Goal: Task Accomplishment & Management: Use online tool/utility

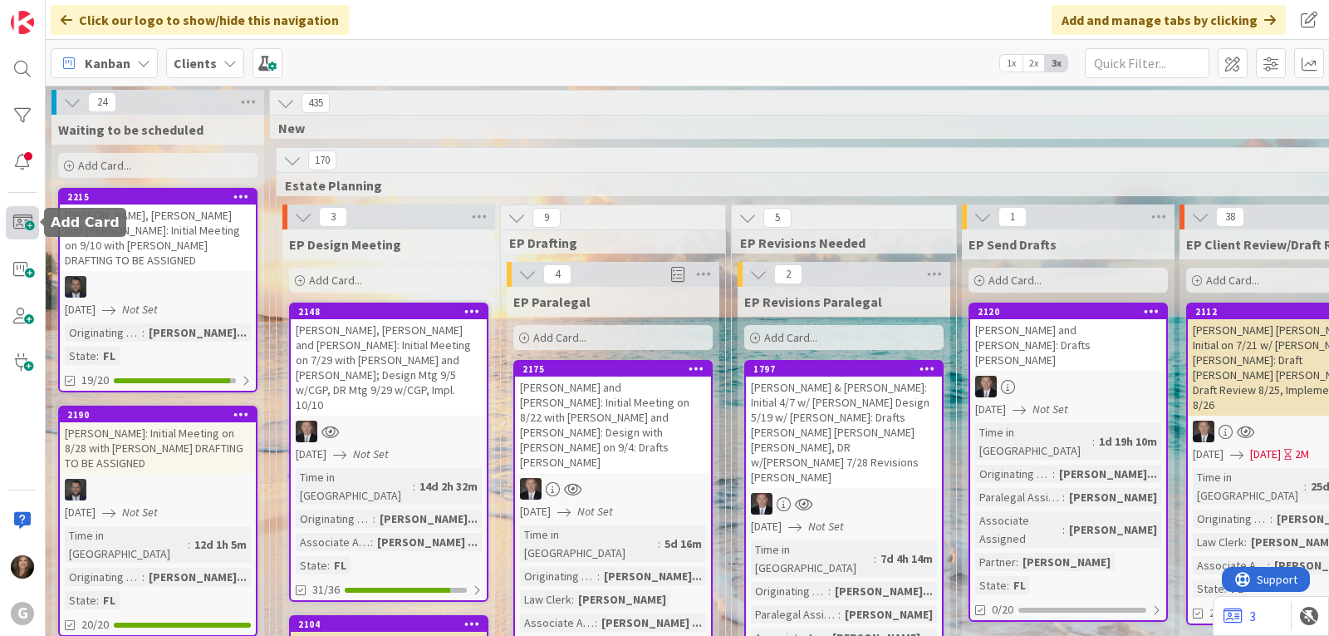
click at [27, 225] on span at bounding box center [22, 222] width 33 height 33
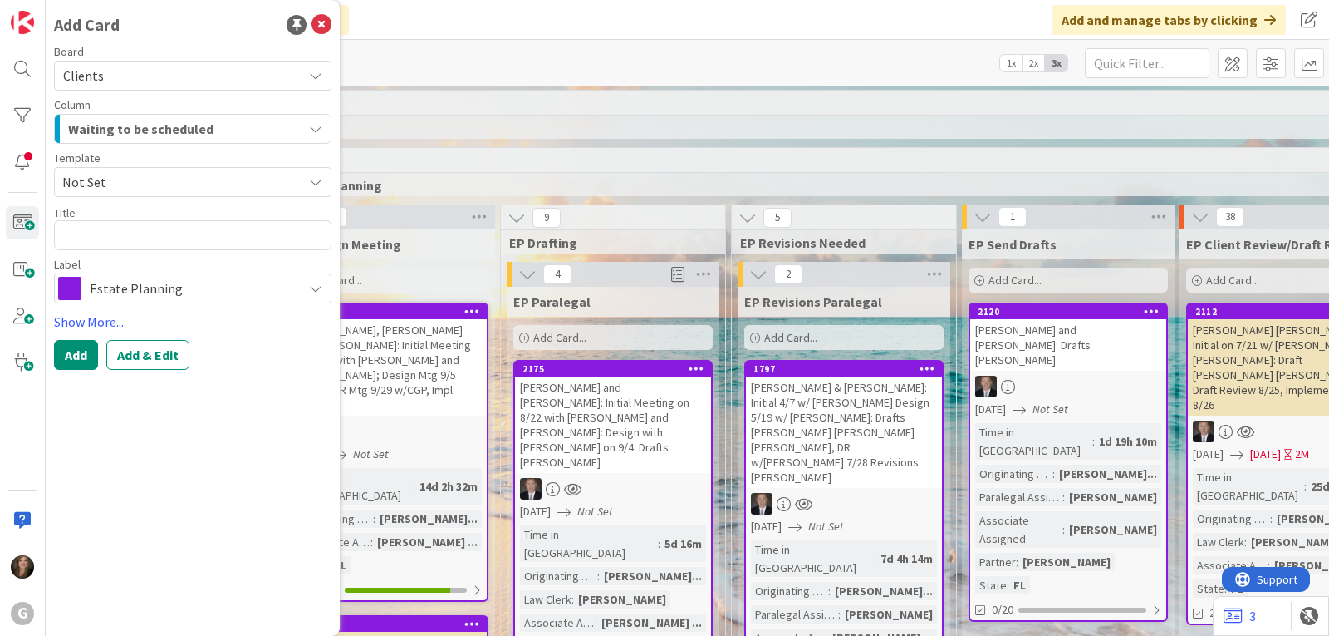
type textarea "x"
type textarea "L"
type textarea "x"
type textarea "Li"
type textarea "x"
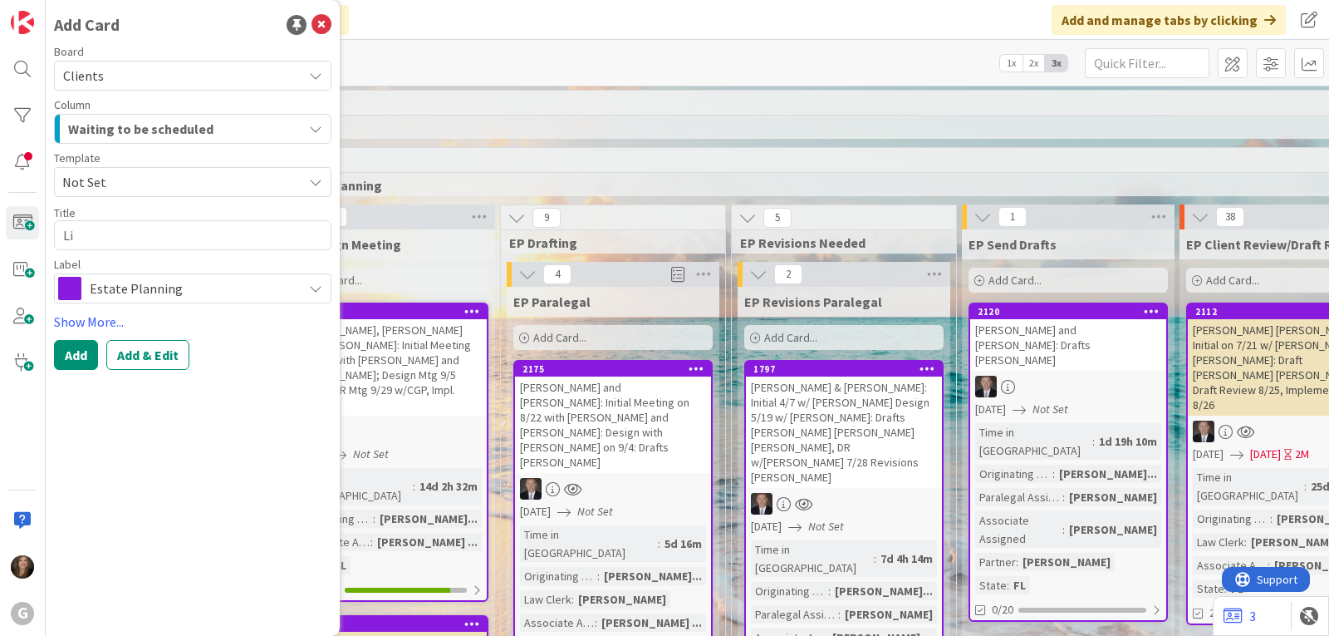
type textarea "[PERSON_NAME]"
type textarea "x"
type textarea "[PERSON_NAME]"
type textarea "x"
type textarea "Linde"
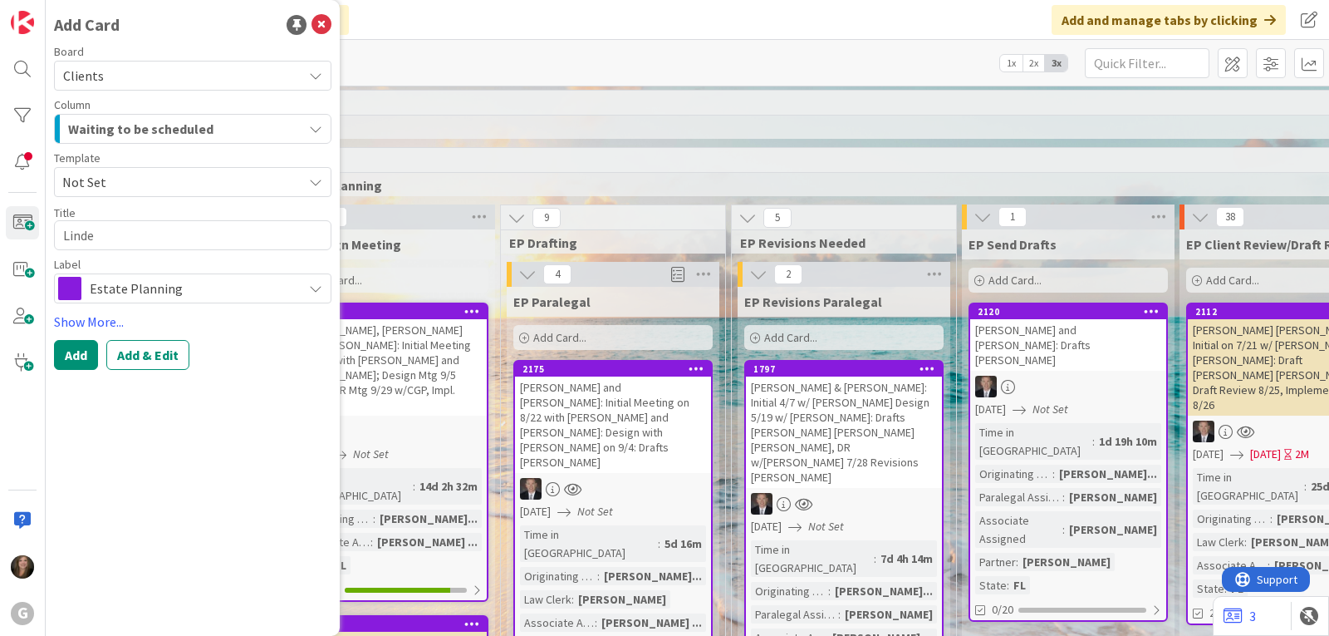
type textarea "x"
type textarea "[PERSON_NAME]"
type textarea "x"
type textarea "[PERSON_NAME],"
type textarea "x"
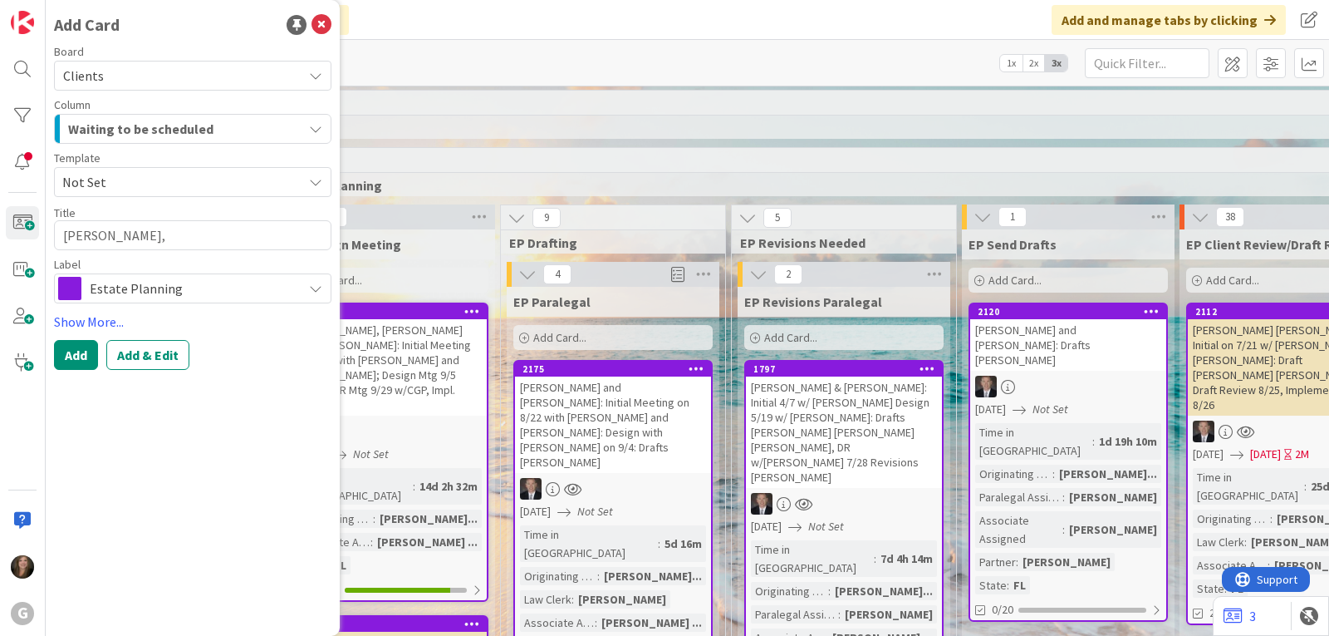
type textarea "[PERSON_NAME],"
type textarea "x"
type textarea "[PERSON_NAME], D"
type textarea "x"
type textarea "[PERSON_NAME], Da"
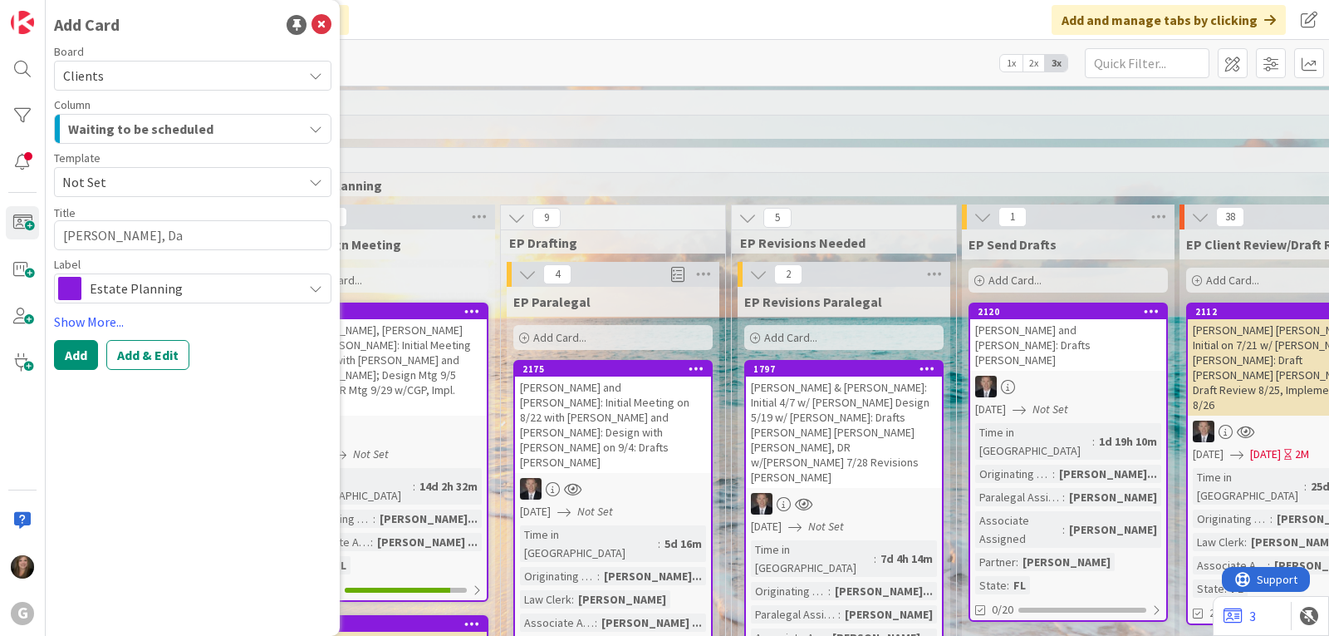
type textarea "x"
type textarea "[PERSON_NAME]"
type textarea "x"
type textarea "[PERSON_NAME]"
type textarea "x"
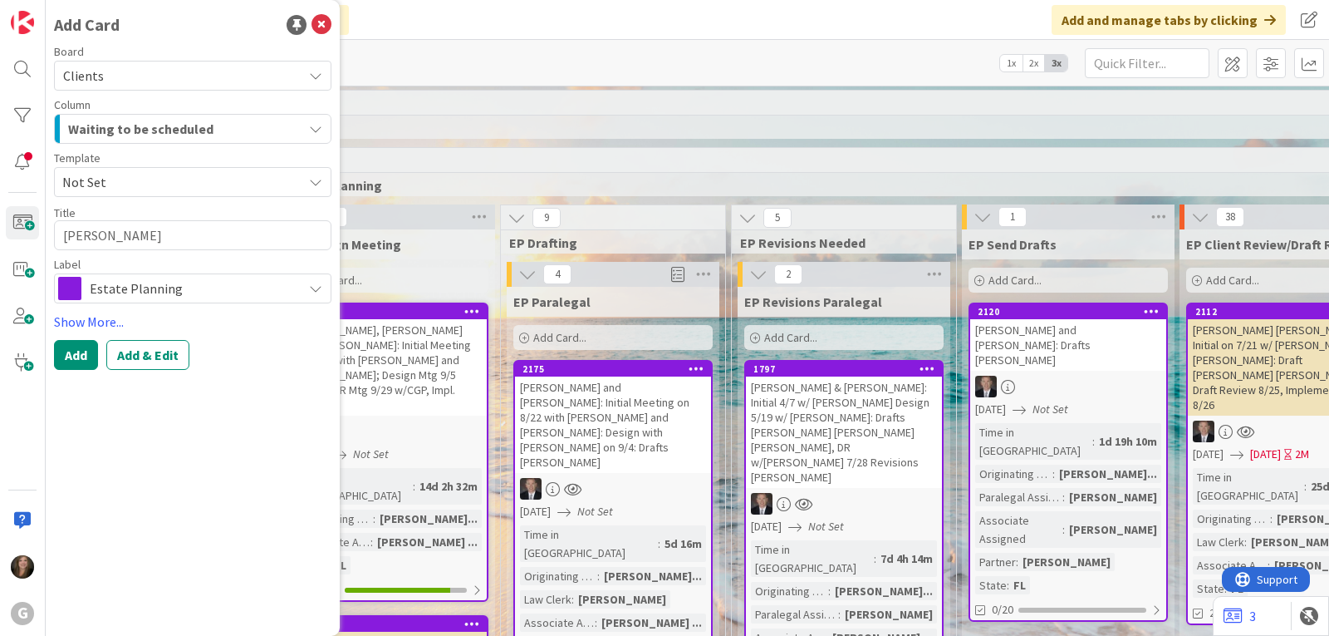
type textarea "[PERSON_NAME]"
type textarea "x"
type textarea "[PERSON_NAME]:"
type textarea "x"
type textarea "[PERSON_NAME]:"
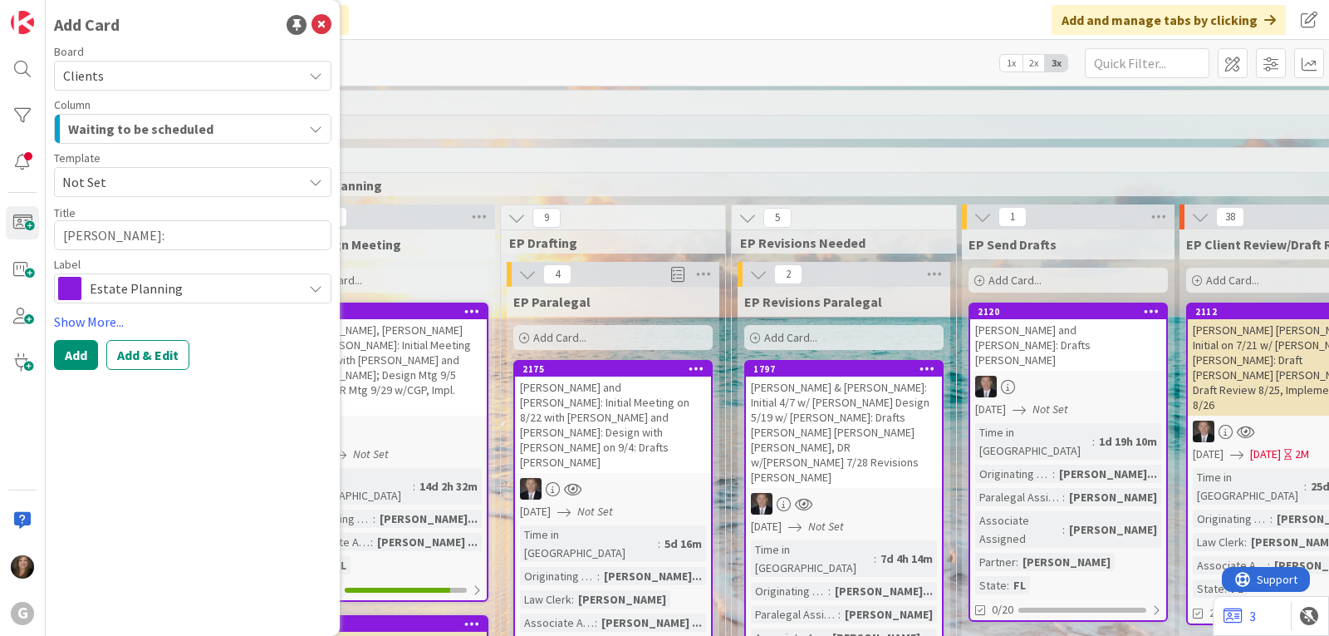
type textarea "x"
type textarea "[PERSON_NAME]: R"
type textarea "x"
type textarea "[PERSON_NAME]: Re"
type textarea "x"
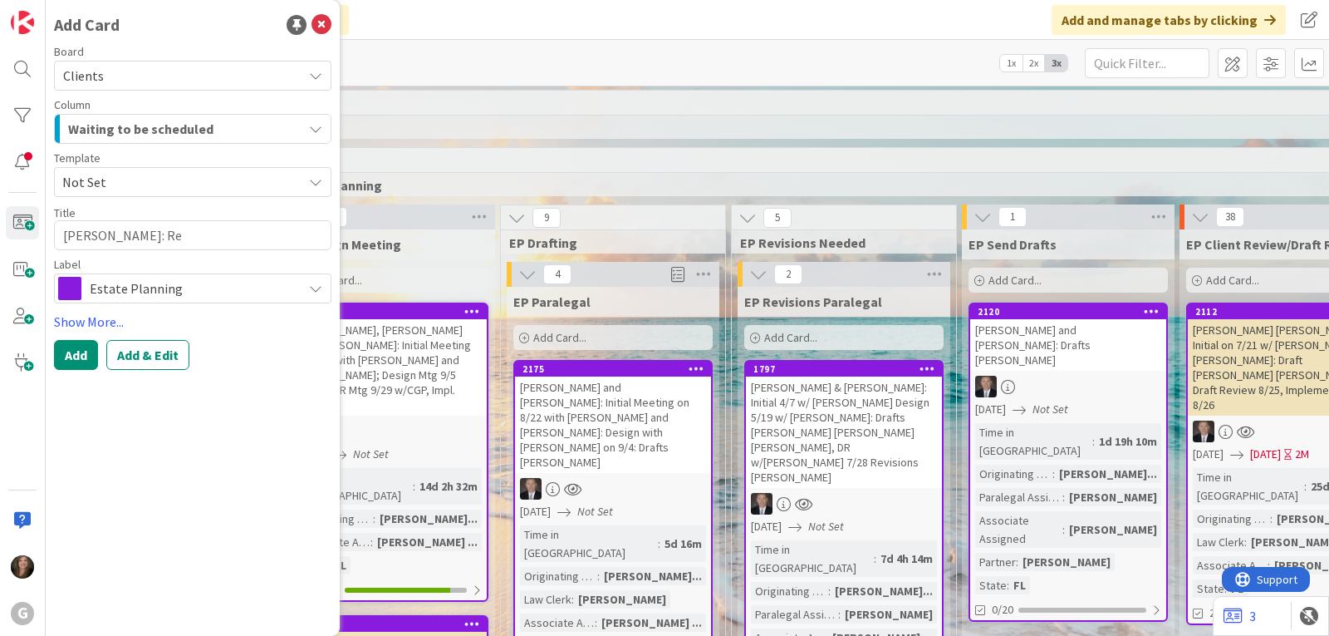
type textarea "[PERSON_NAME]: Rev"
type textarea "x"
type textarea "[PERSON_NAME]: Revie"
type textarea "x"
type textarea "[PERSON_NAME]: Review"
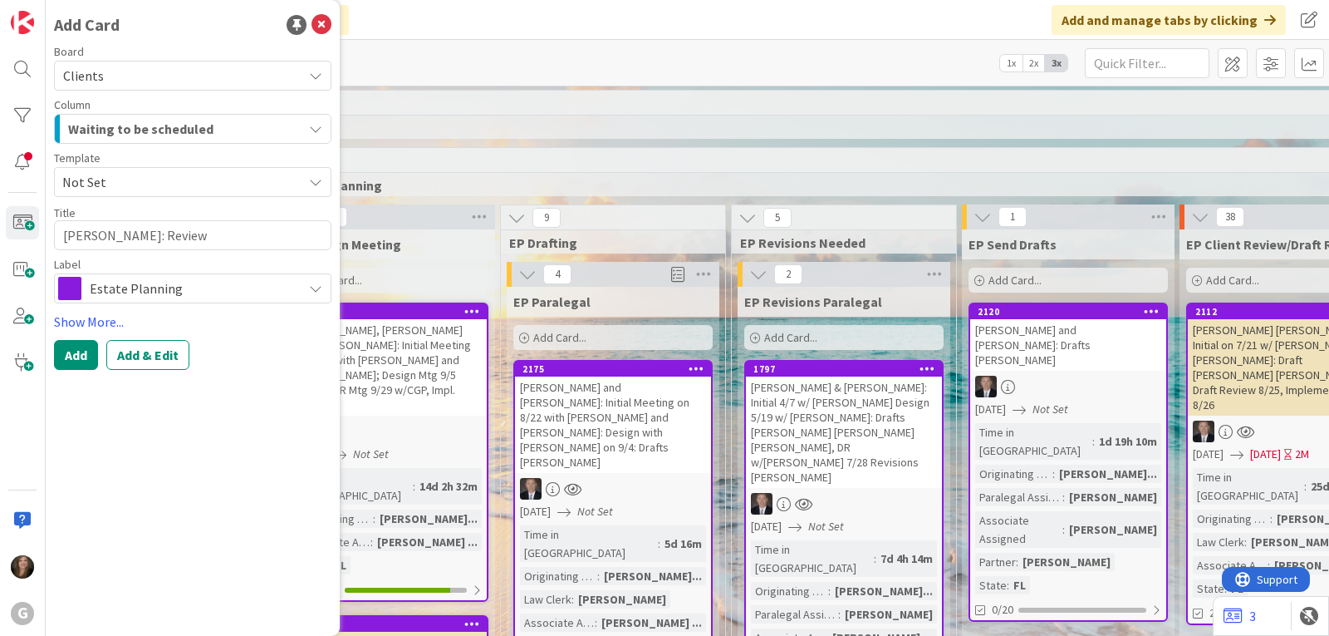
type textarea "x"
type textarea "[PERSON_NAME]: Review"
type textarea "x"
type textarea "[PERSON_NAME]: Review A"
type textarea "x"
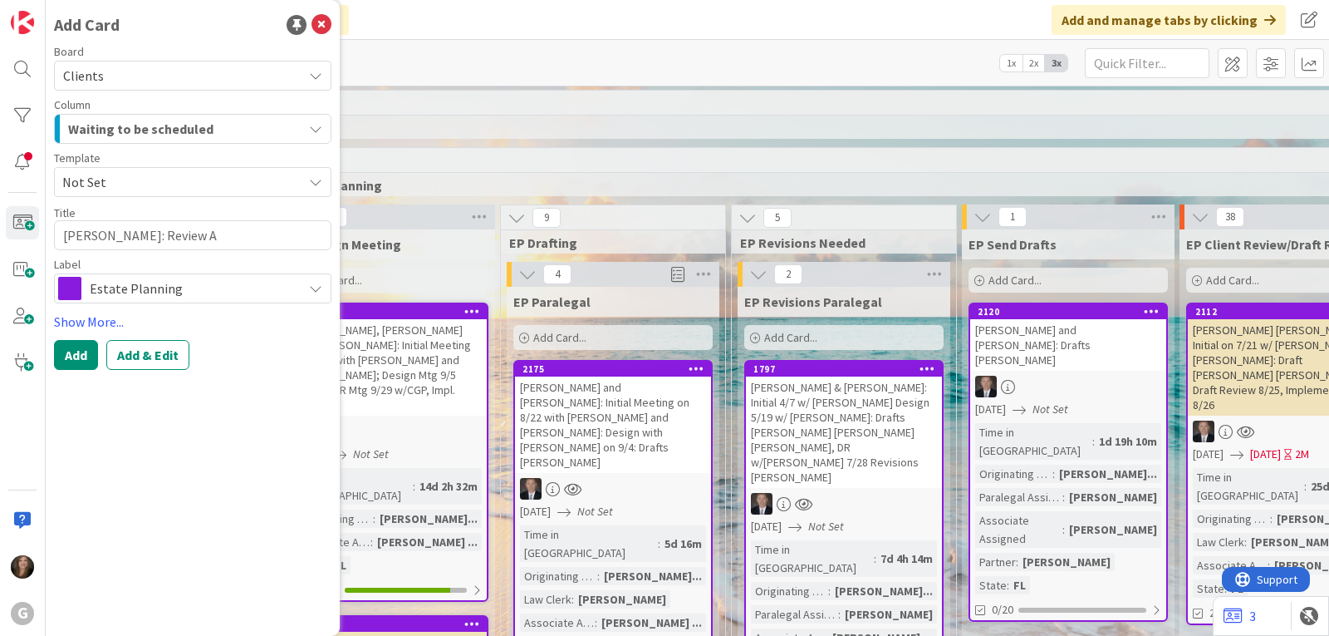
type textarea "[PERSON_NAME]: Review Ag"
type textarea "x"
type textarea "[PERSON_NAME]: Review Agr"
type textarea "x"
type textarea "[PERSON_NAME]: Review Agre"
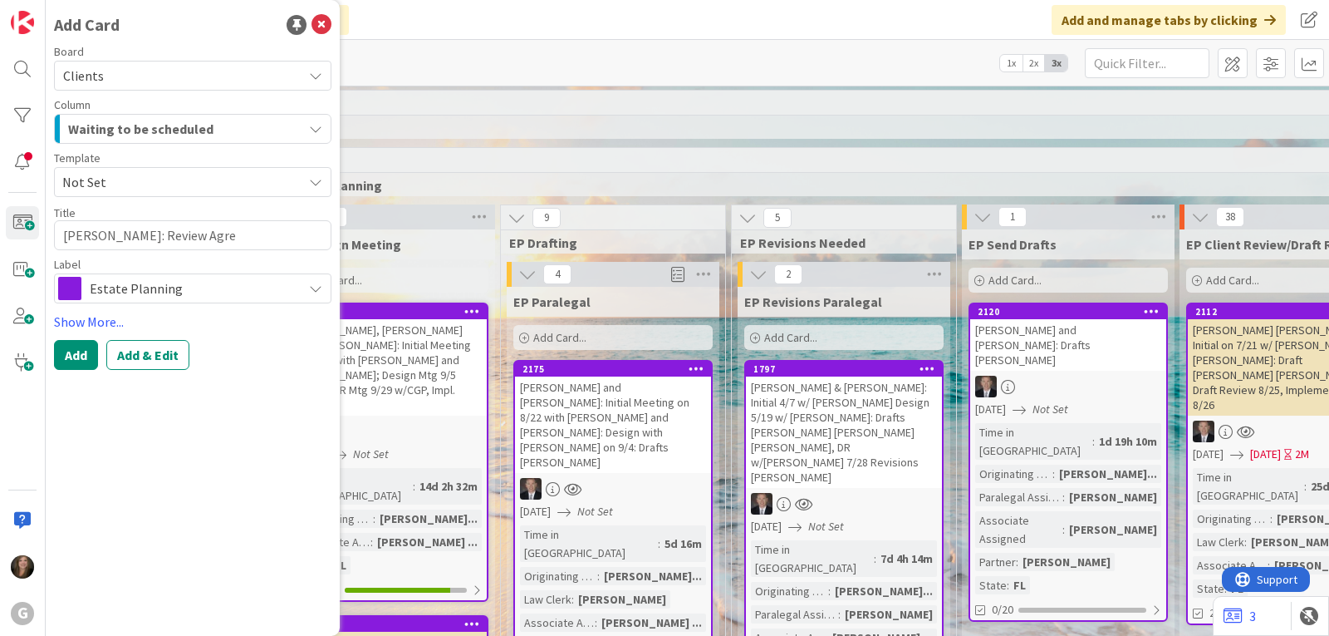
type textarea "x"
type textarea "[PERSON_NAME]: Review Agree"
type textarea "x"
type textarea "[PERSON_NAME]: Review Agreee"
type textarea "x"
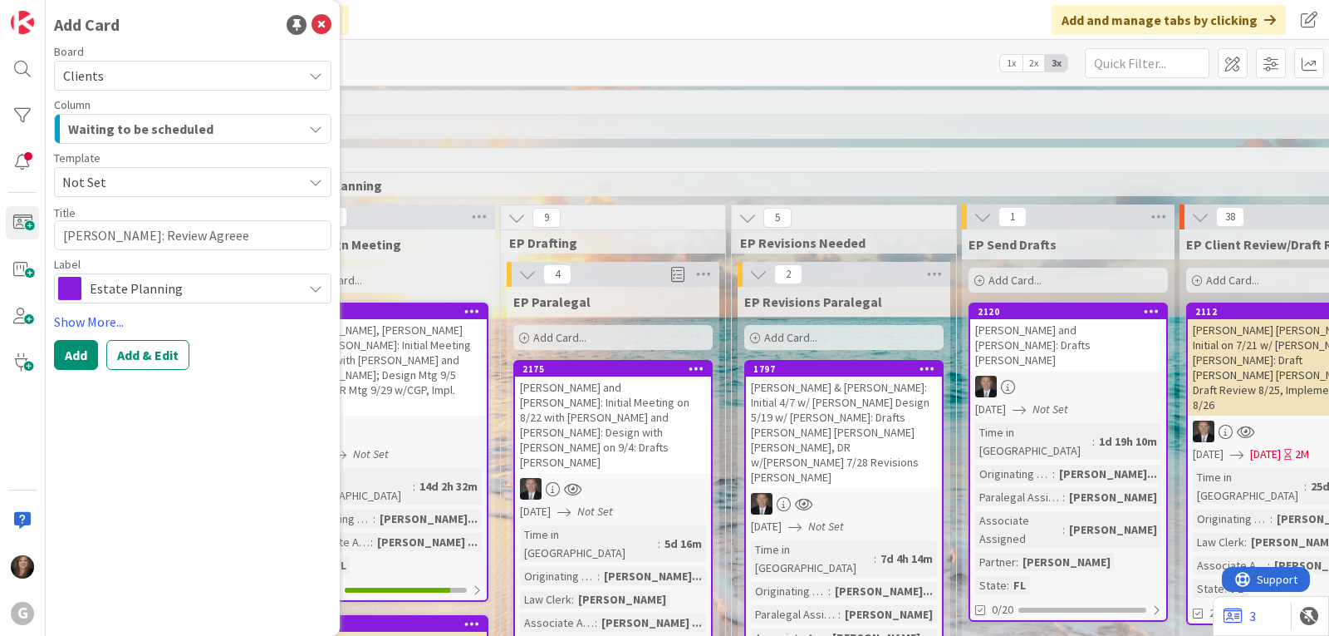
type textarea "[PERSON_NAME]: Review Agree"
type textarea "x"
type textarea "[PERSON_NAME]: Review Agreem"
type textarea "x"
type textarea "[PERSON_NAME]: Review Agreeme"
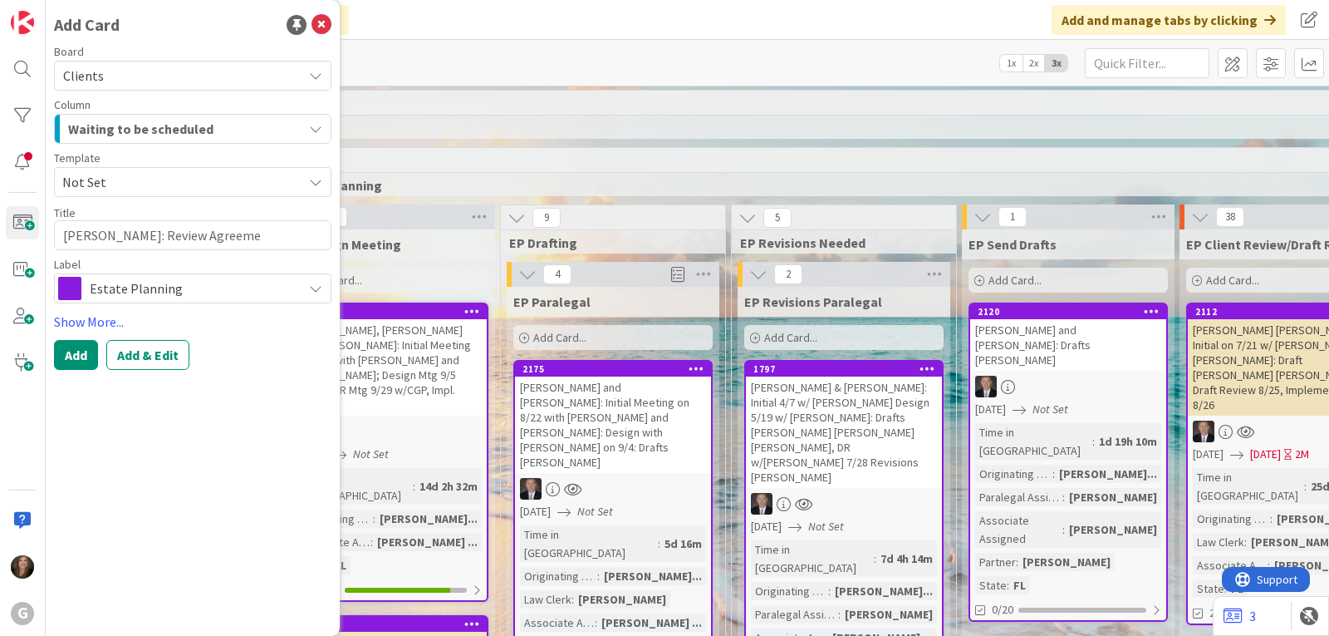
type textarea "x"
type textarea "[PERSON_NAME]: Review Agreemen"
type textarea "x"
type textarea "[PERSON_NAME]: Review Agreement"
type textarea "x"
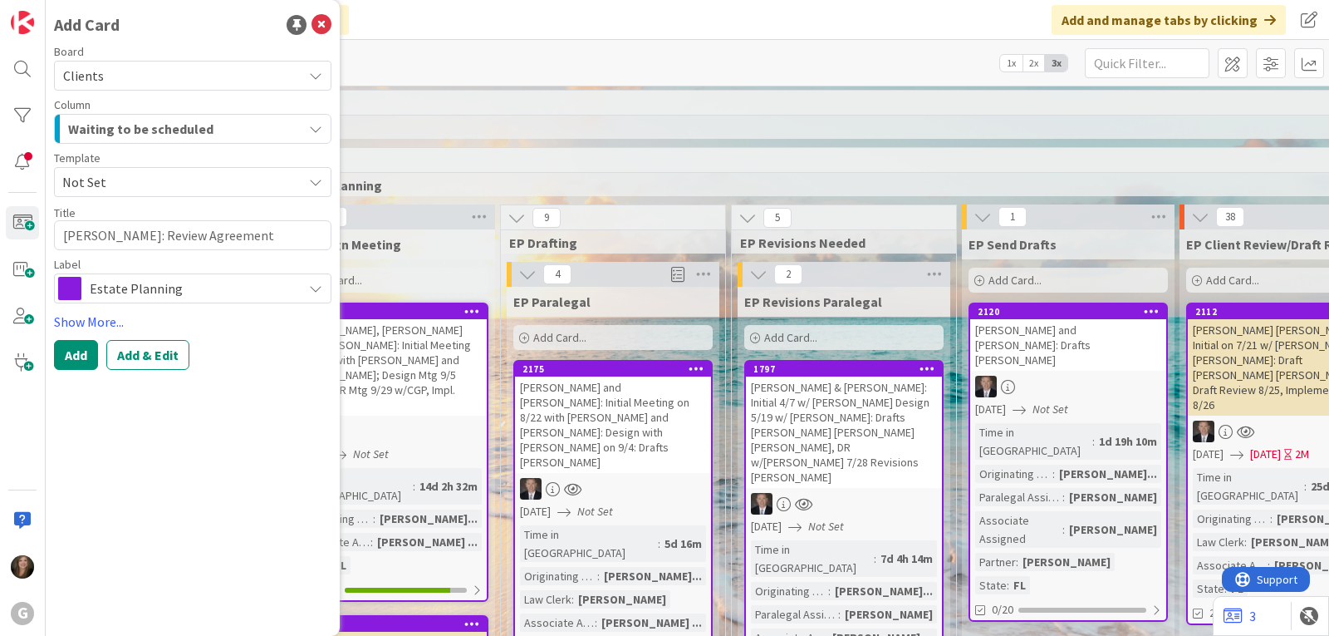
type textarea "[PERSON_NAME]: Review Agreement"
type textarea "x"
type textarea "[PERSON_NAME]: Review Agreement C"
type textarea "x"
type textarea "[PERSON_NAME]: Review Agreement Ch"
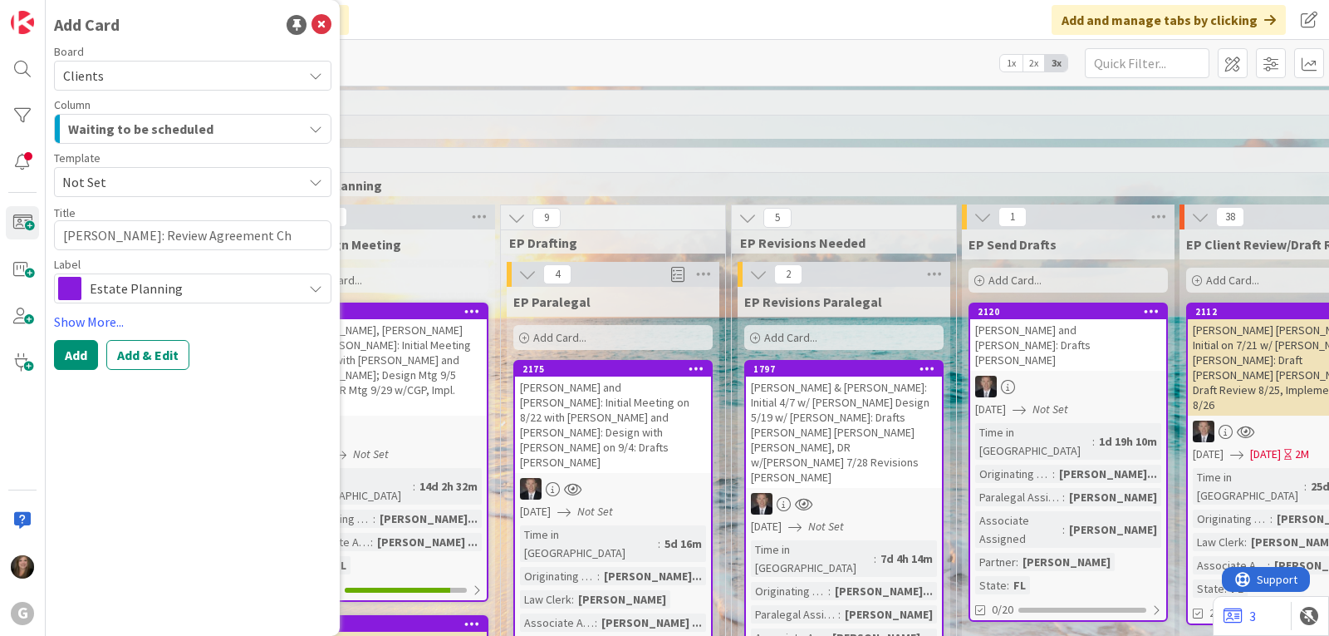
type textarea "x"
type textarea "[PERSON_NAME]: Review Agreement Chr"
type textarea "x"
type textarea "[PERSON_NAME]: Review Agreement Chri"
type textarea "x"
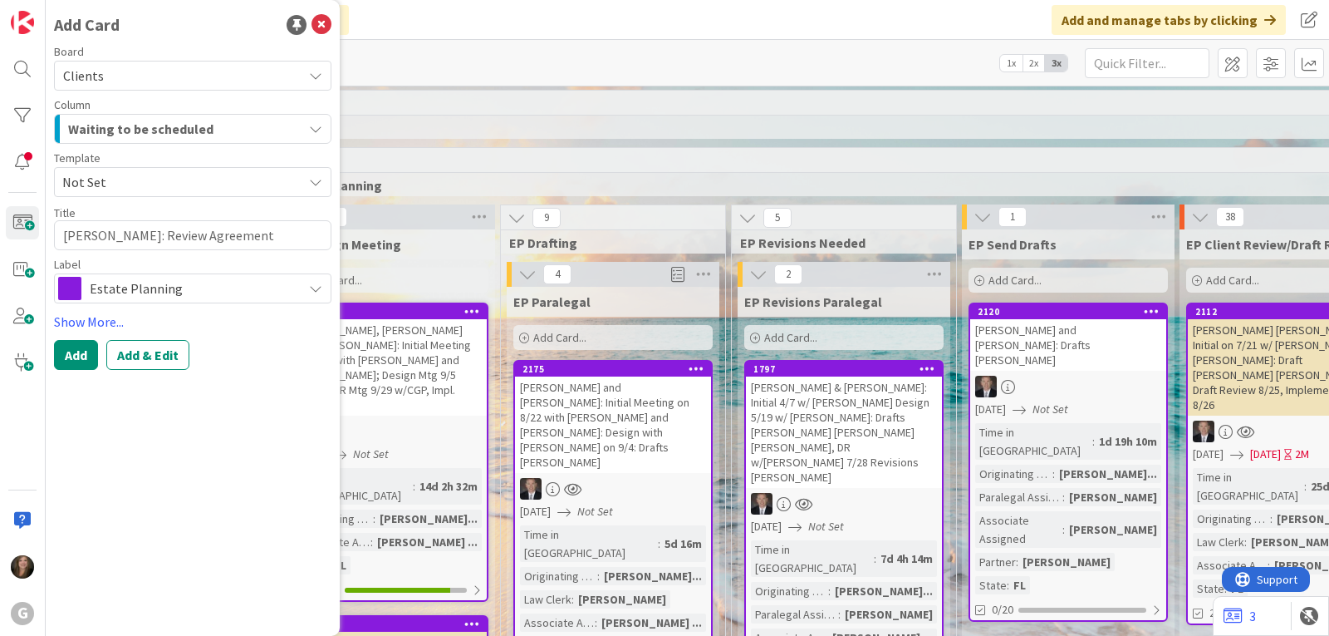
type textarea "[PERSON_NAME]: Review Agreement [PERSON_NAME]"
click at [308, 287] on div "Estate Planning" at bounding box center [192, 288] width 277 height 30
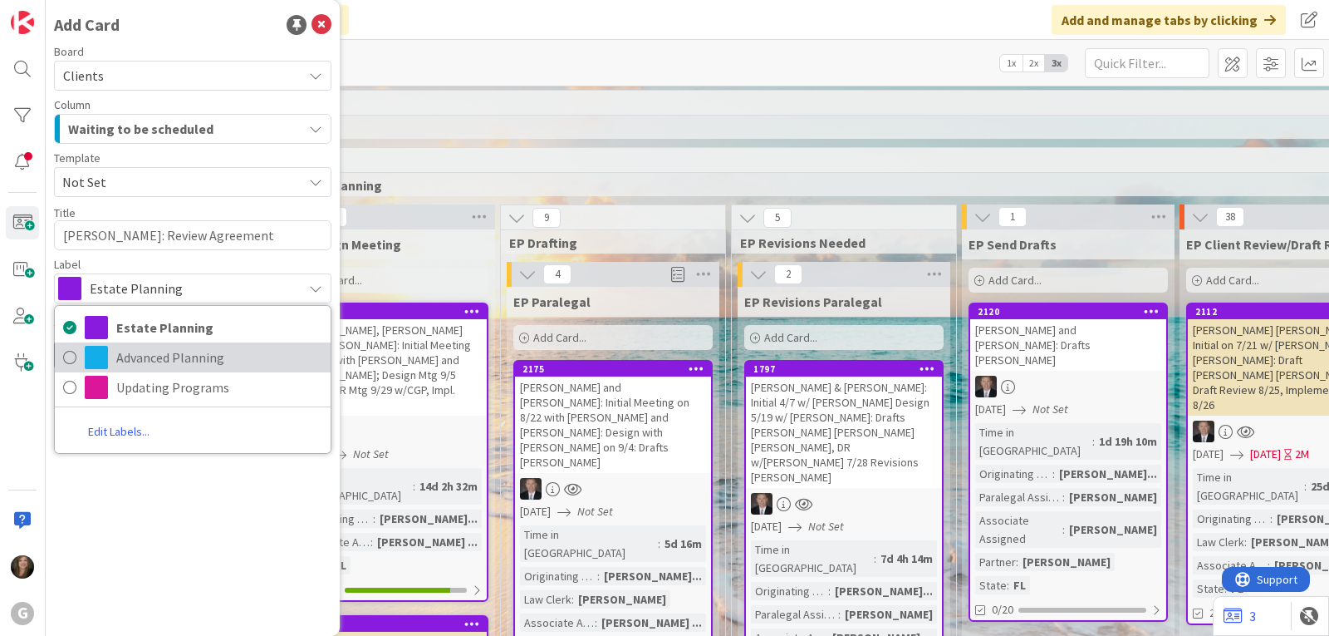
click at [276, 360] on span "Advanced Planning" at bounding box center [219, 357] width 206 height 25
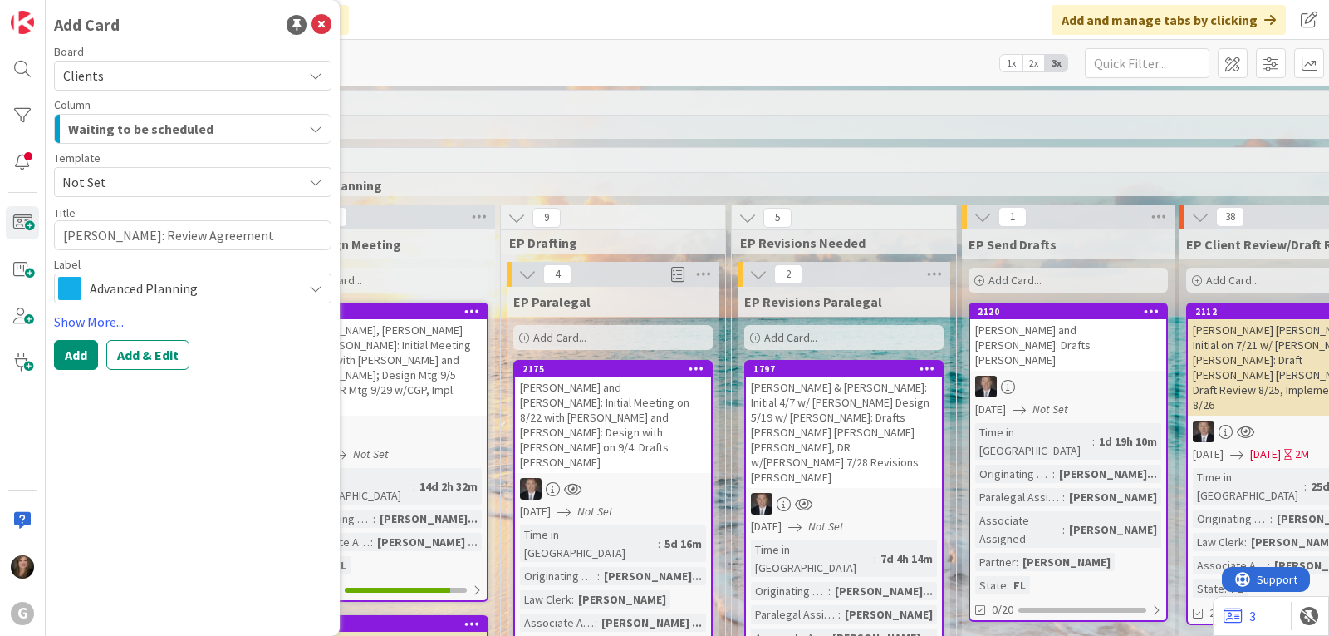
click at [319, 130] on icon "button" at bounding box center [315, 128] width 13 height 13
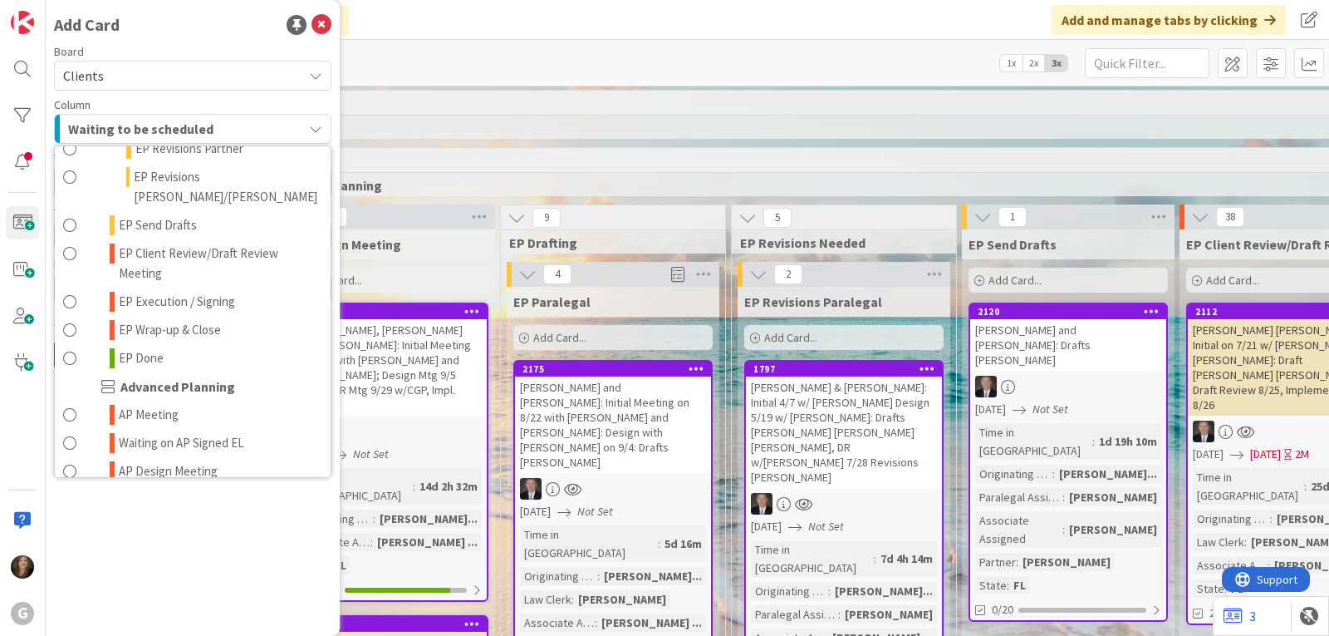
scroll to position [498, 0]
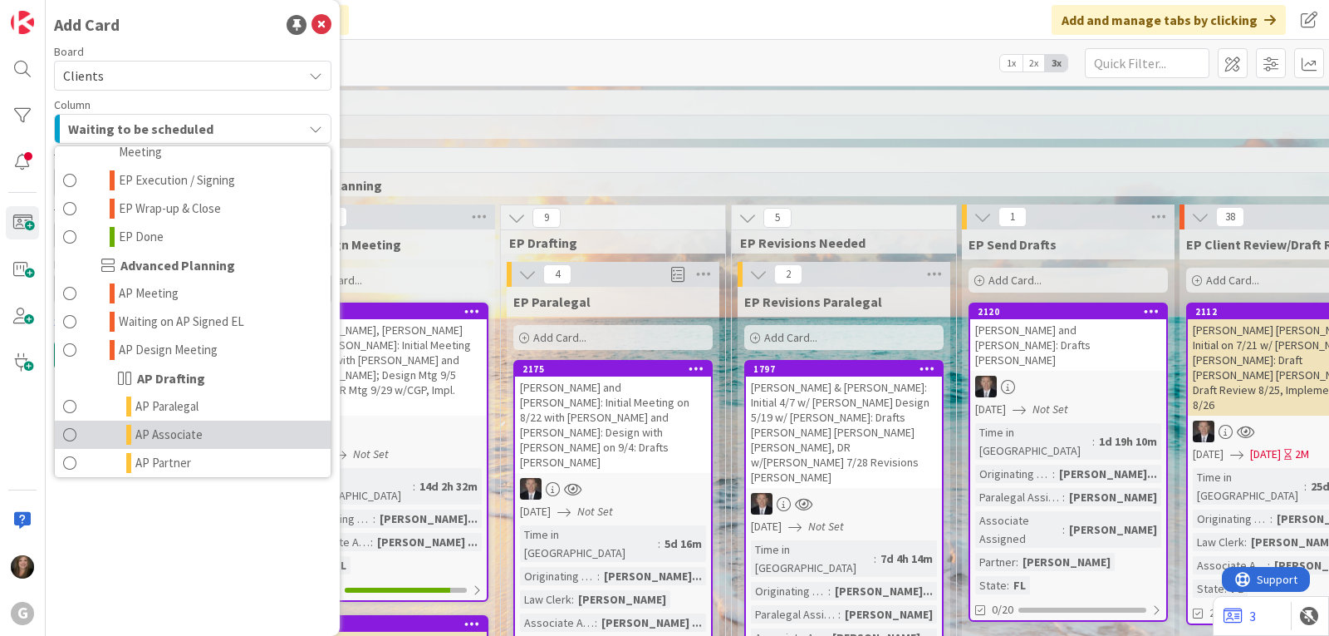
click at [209, 420] on link "AP Associate" at bounding box center [193, 434] width 276 height 28
type textarea "x"
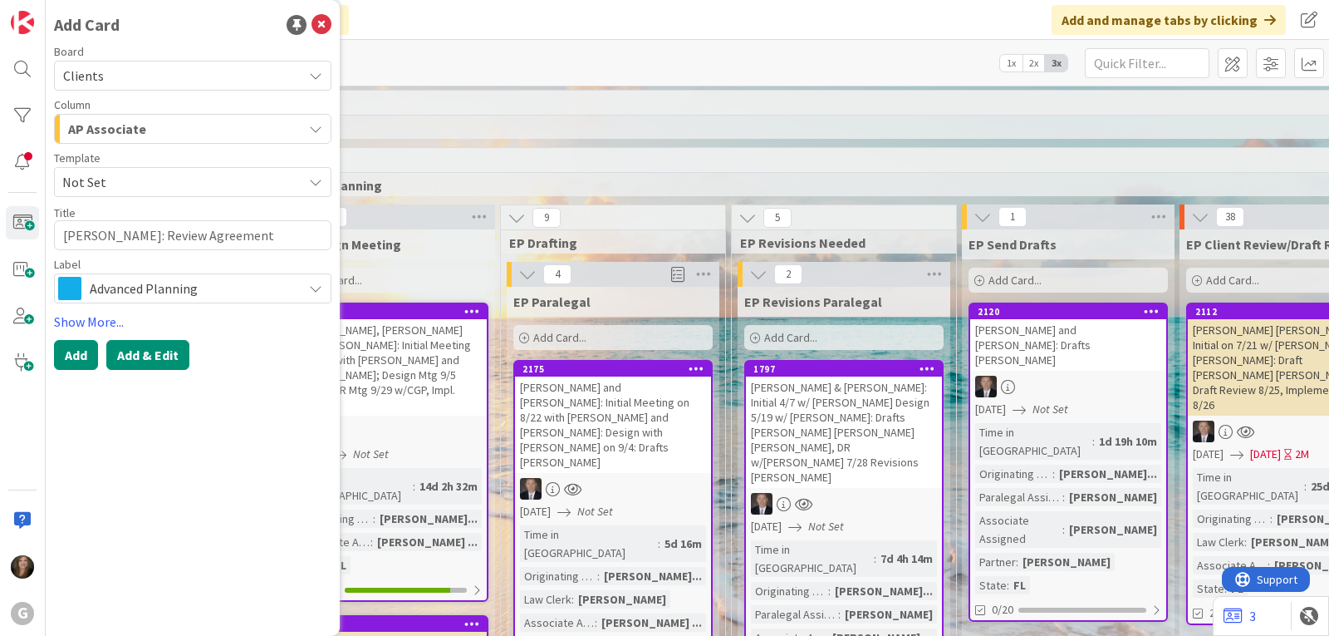
click at [133, 350] on button "Add & Edit" at bounding box center [147, 355] width 83 height 30
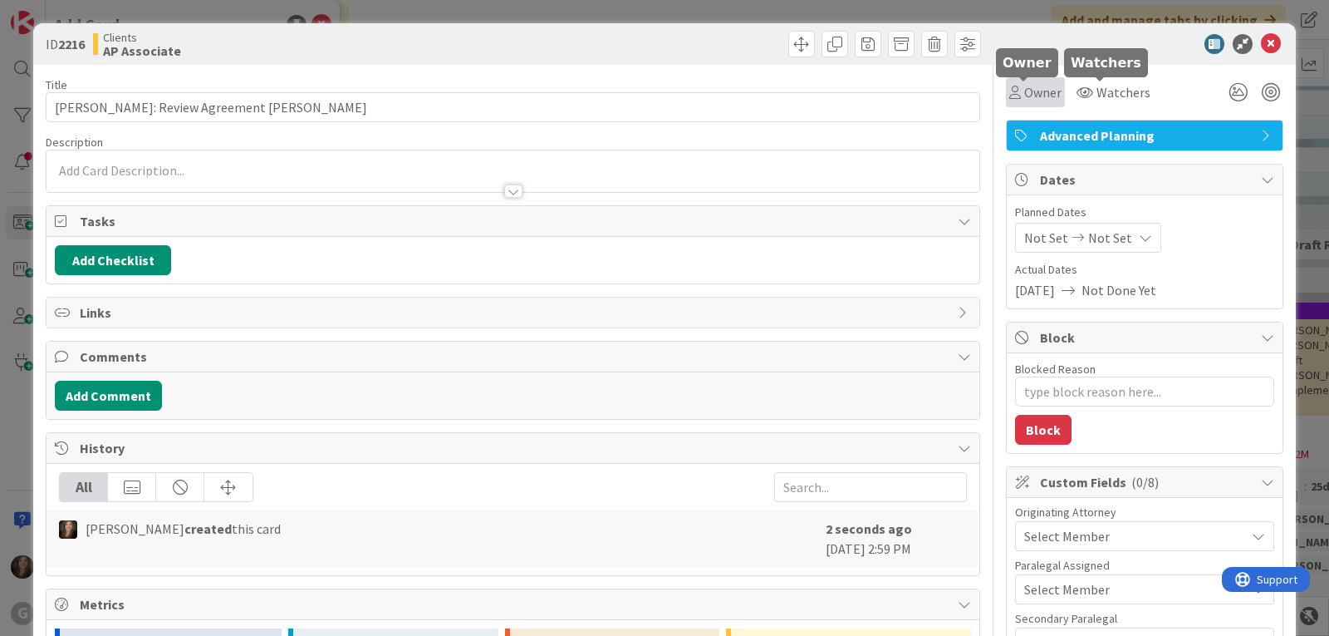
click at [1024, 91] on span "Owner" at bounding box center [1042, 92] width 37 height 20
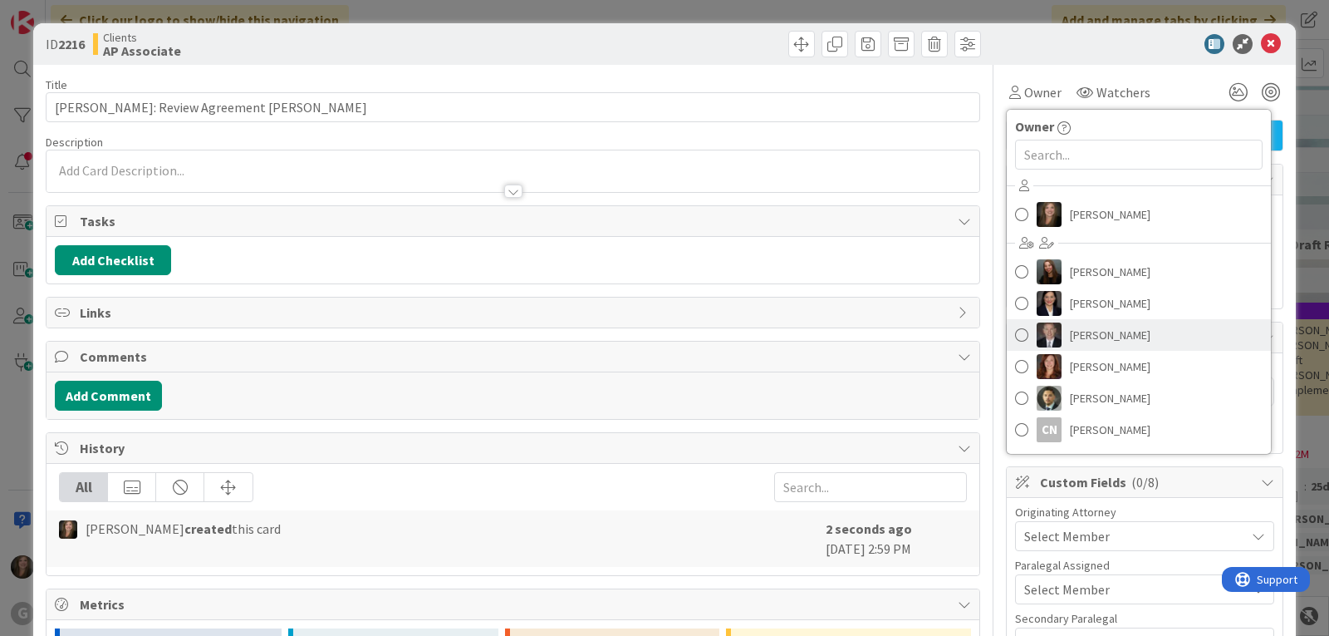
click at [1056, 331] on link "[PERSON_NAME]" at bounding box center [1139, 335] width 264 height 32
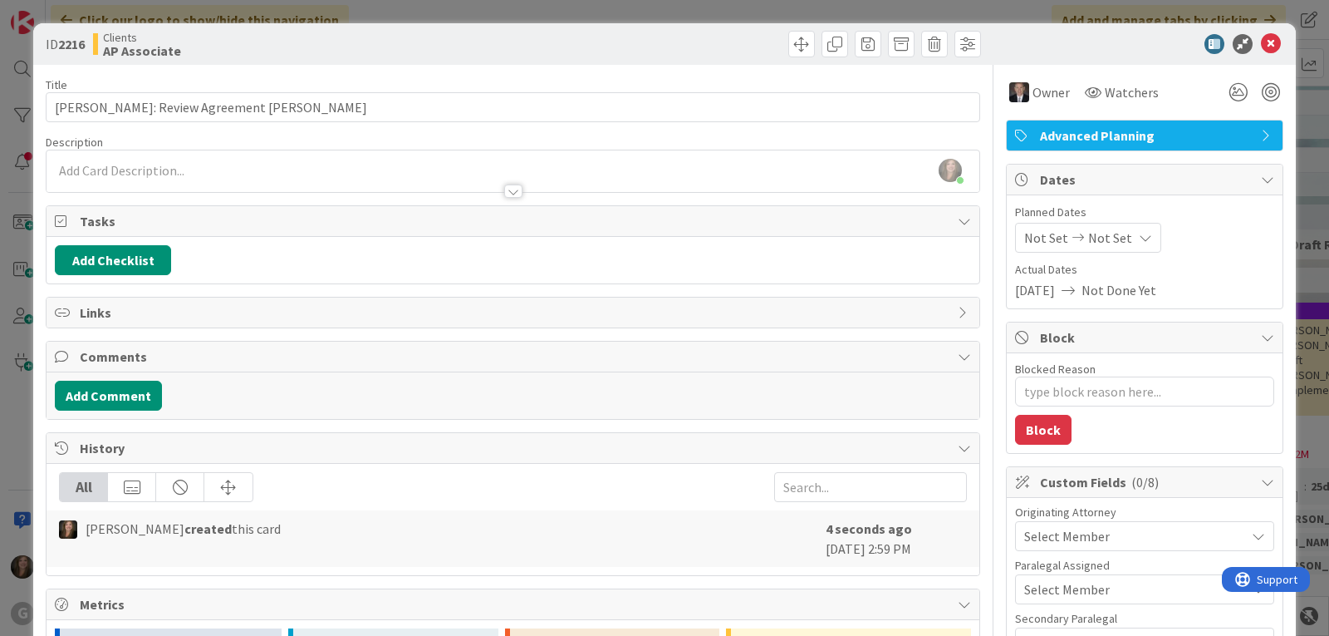
click at [1045, 535] on span "Select Member" at bounding box center [1067, 536] width 86 height 20
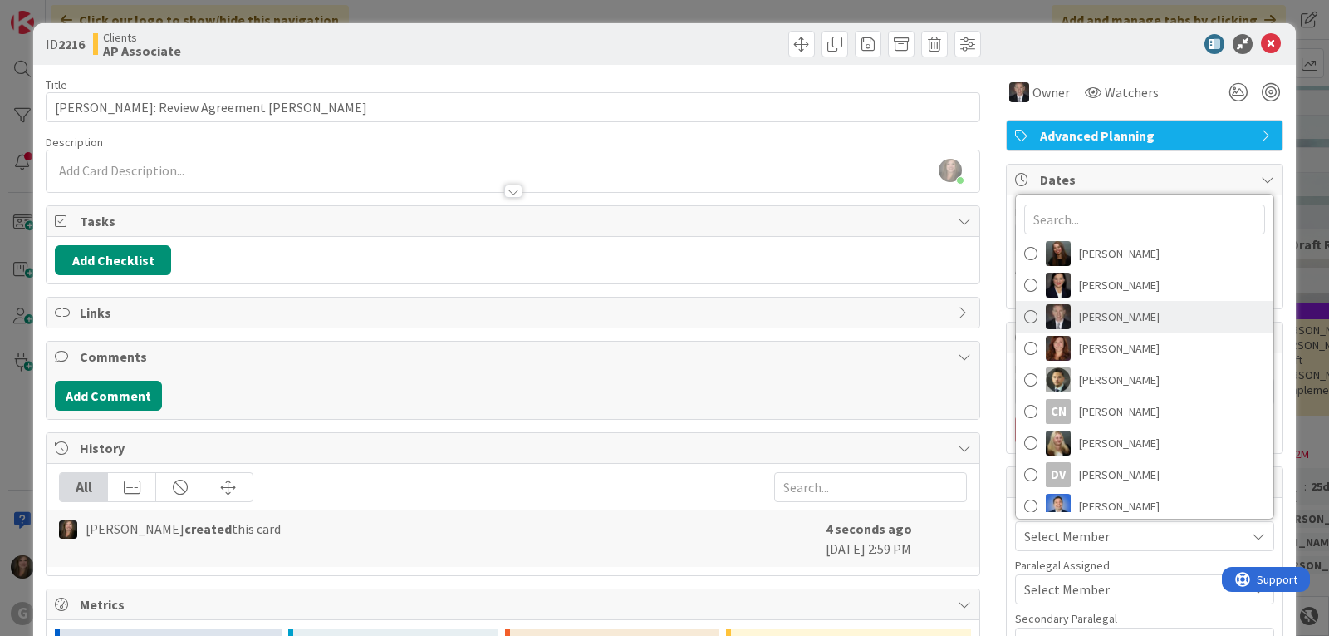
click at [1066, 318] on link "[PERSON_NAME]" at bounding box center [1145, 317] width 258 height 32
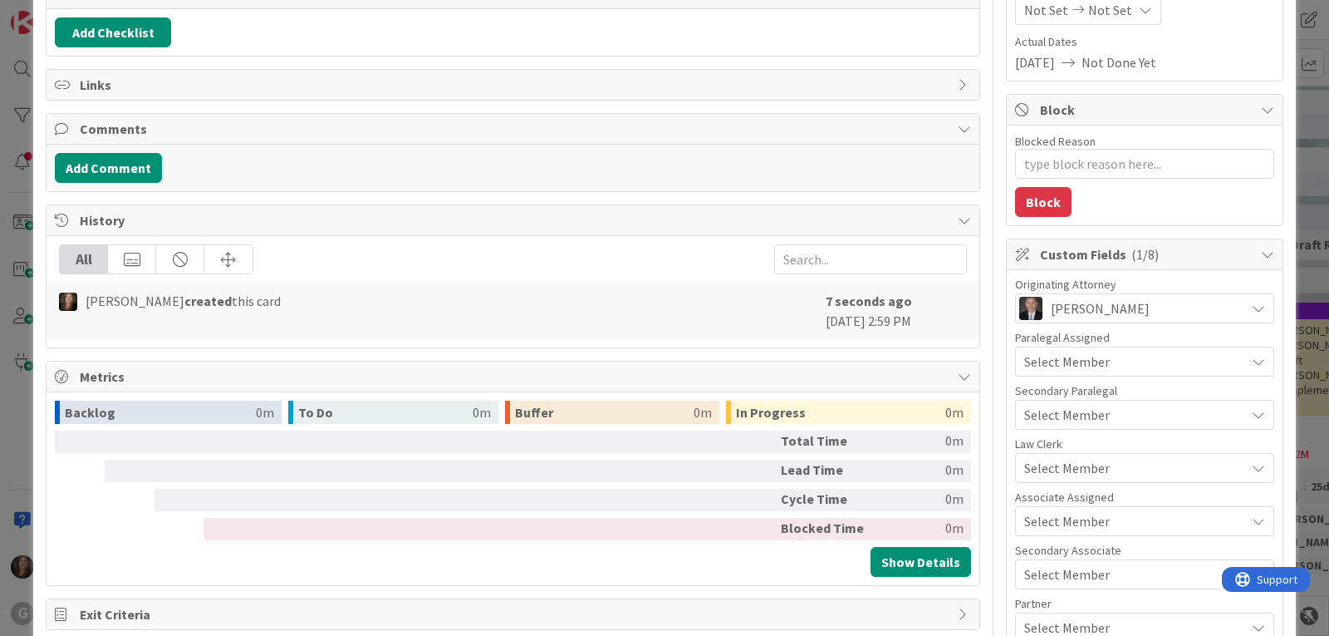
scroll to position [249, 0]
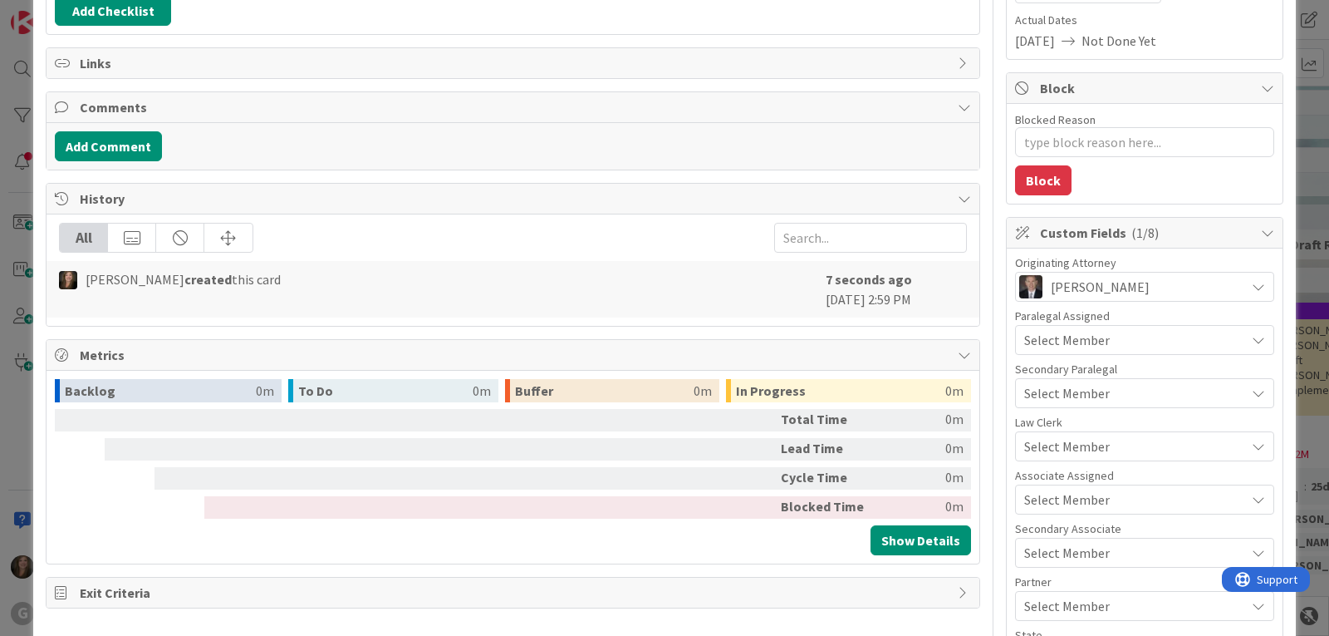
click at [1065, 496] on span "Select Member" at bounding box center [1067, 499] width 86 height 20
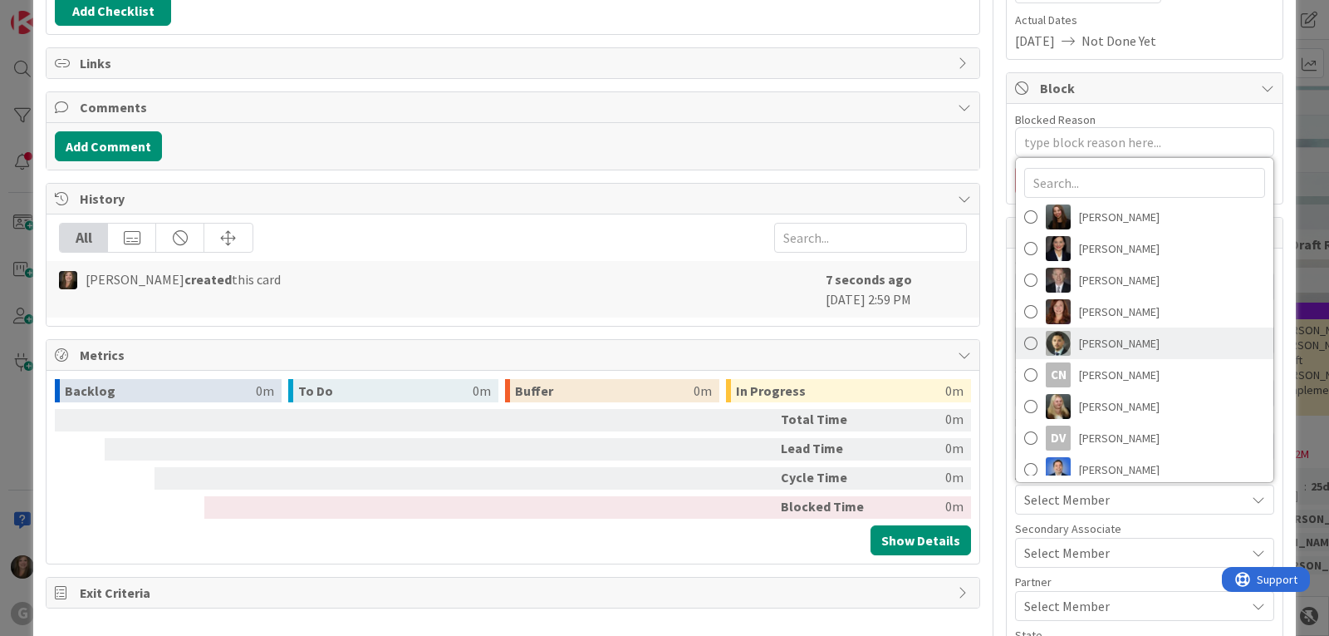
click at [1084, 342] on span "[PERSON_NAME]" at bounding box center [1119, 343] width 81 height 25
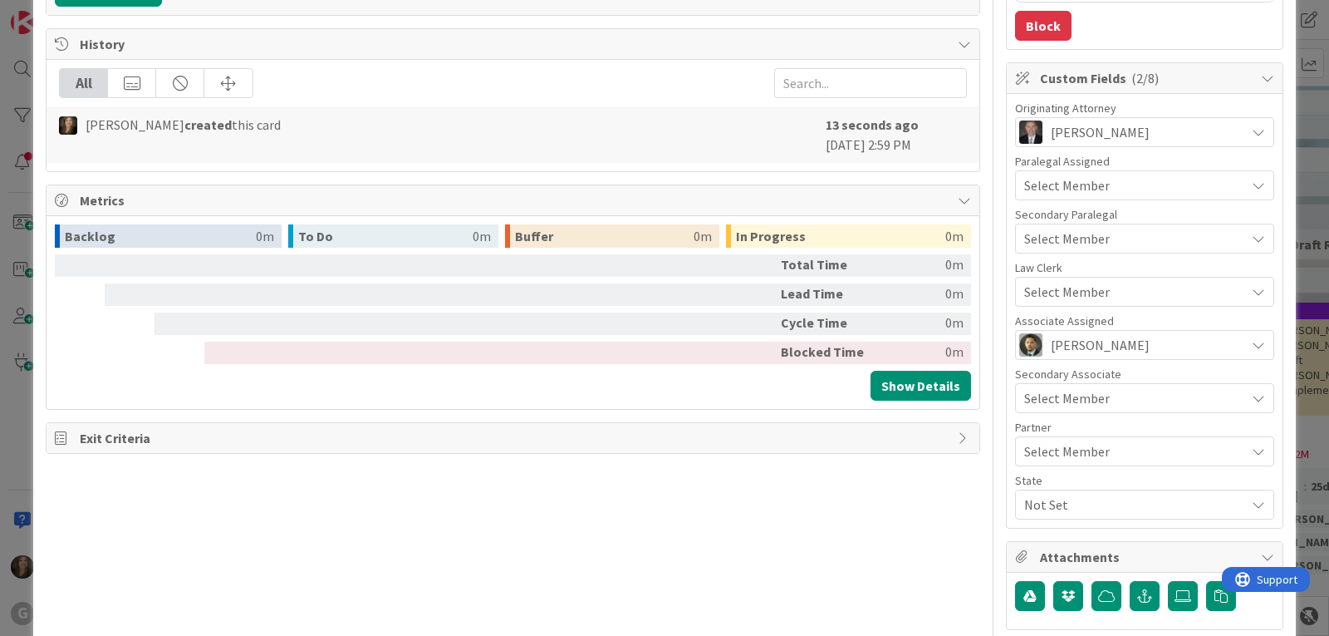
scroll to position [478, 0]
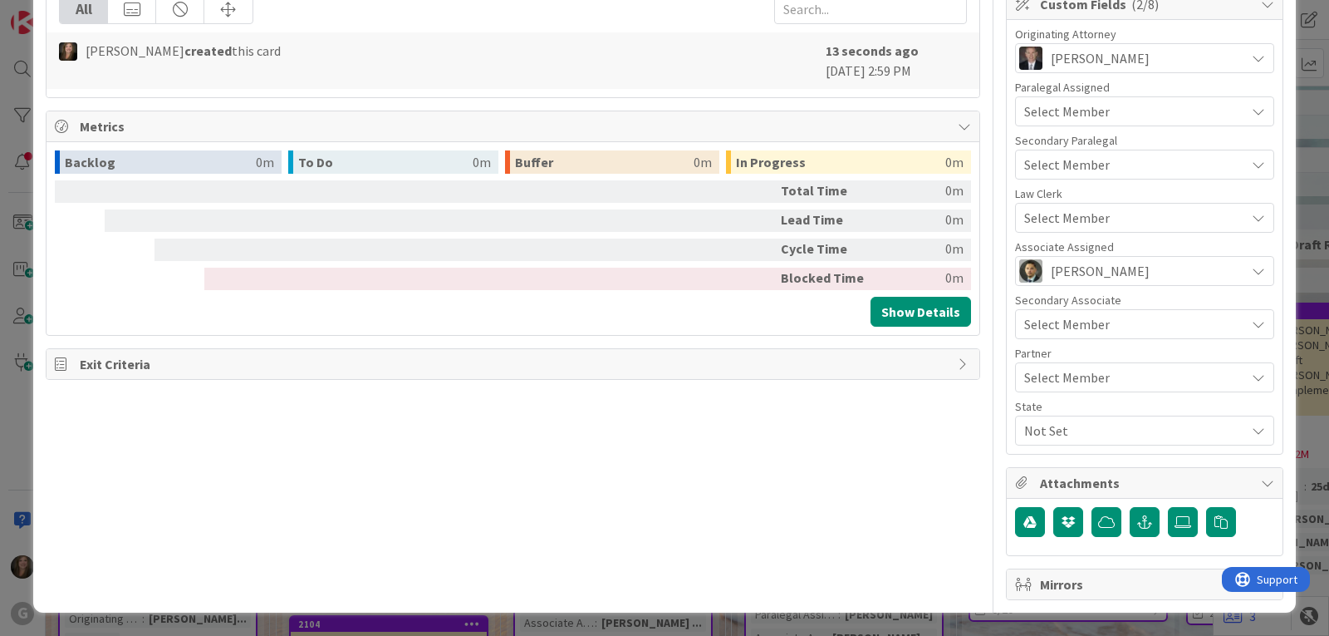
click at [1053, 434] on span "Not Set" at bounding box center [1134, 430] width 221 height 20
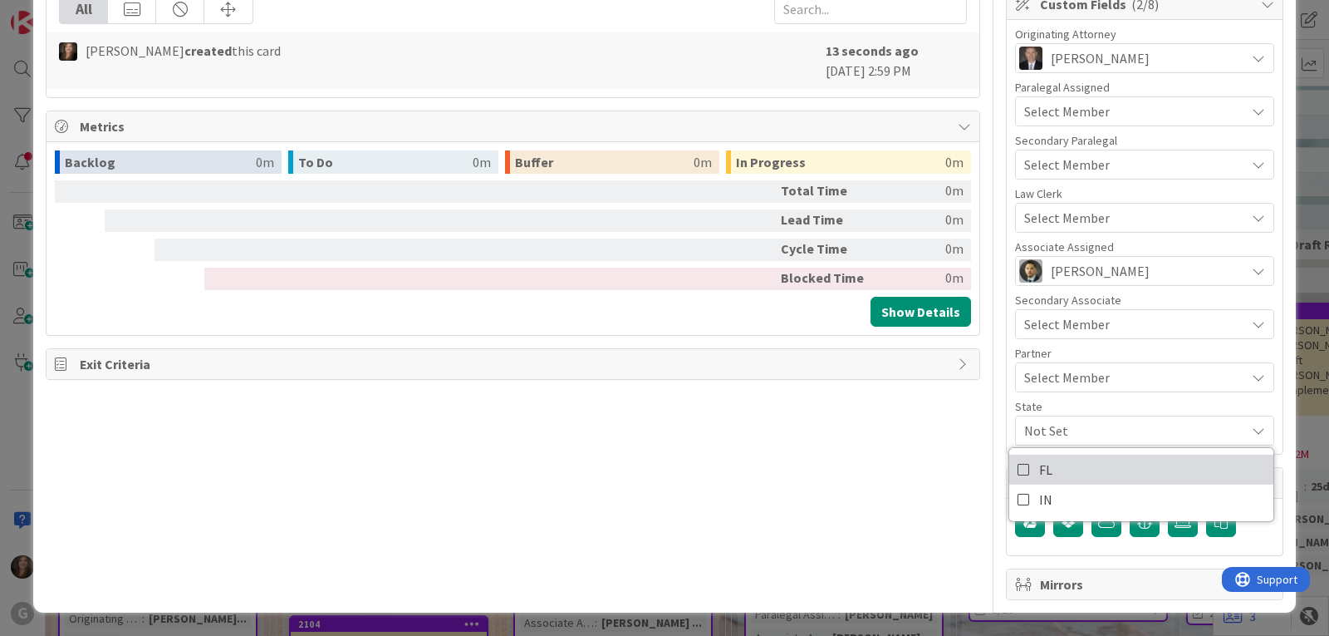
click at [1021, 468] on link "FL" at bounding box center [1141, 469] width 264 height 30
type textarea "x"
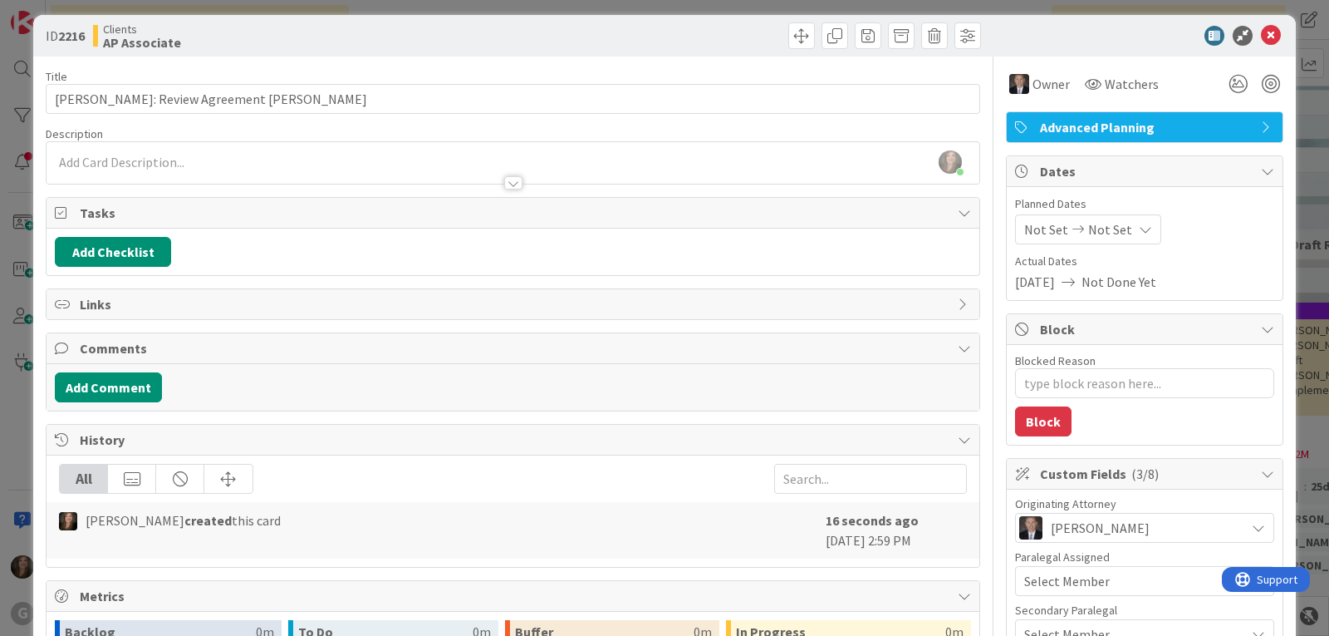
scroll to position [0, 0]
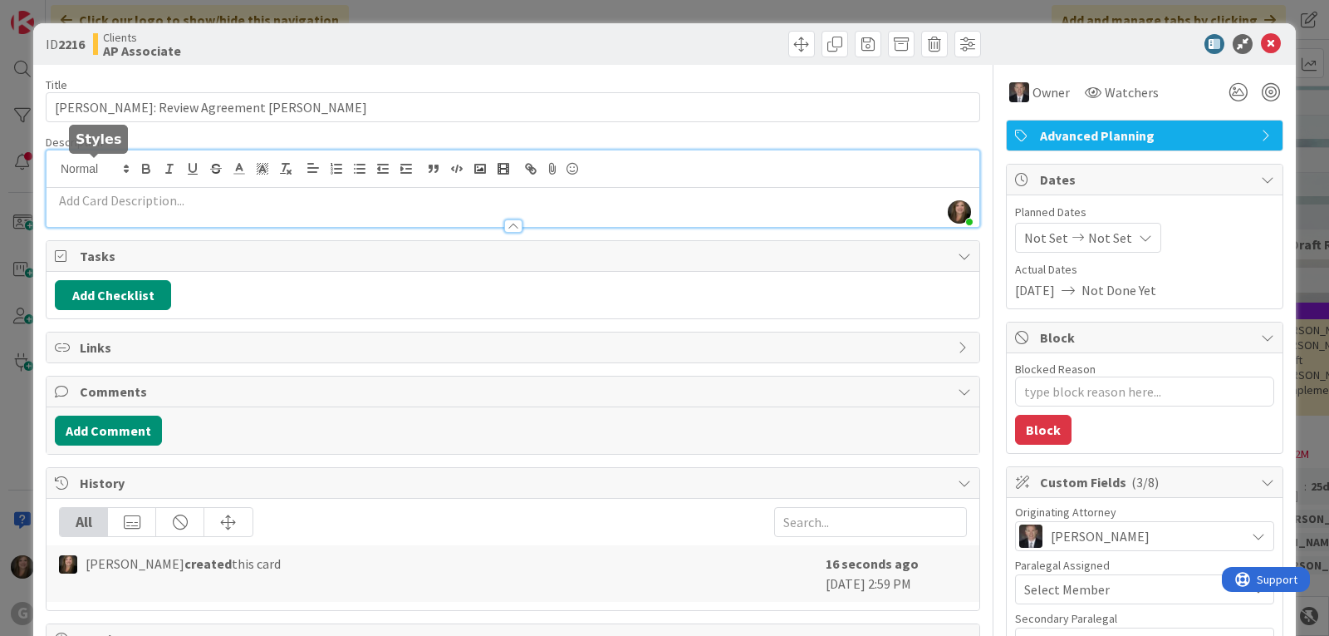
click at [91, 169] on div "[PERSON_NAME] just joined" at bounding box center [513, 188] width 933 height 76
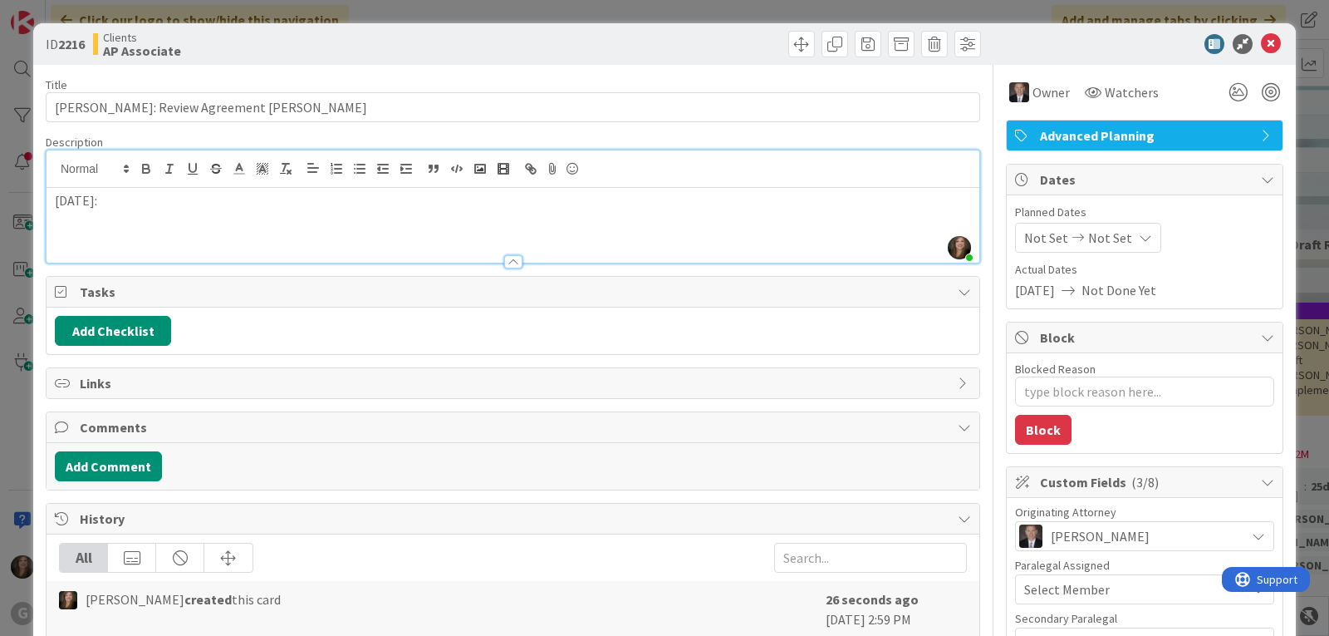
click at [91, 218] on p at bounding box center [513, 219] width 916 height 19
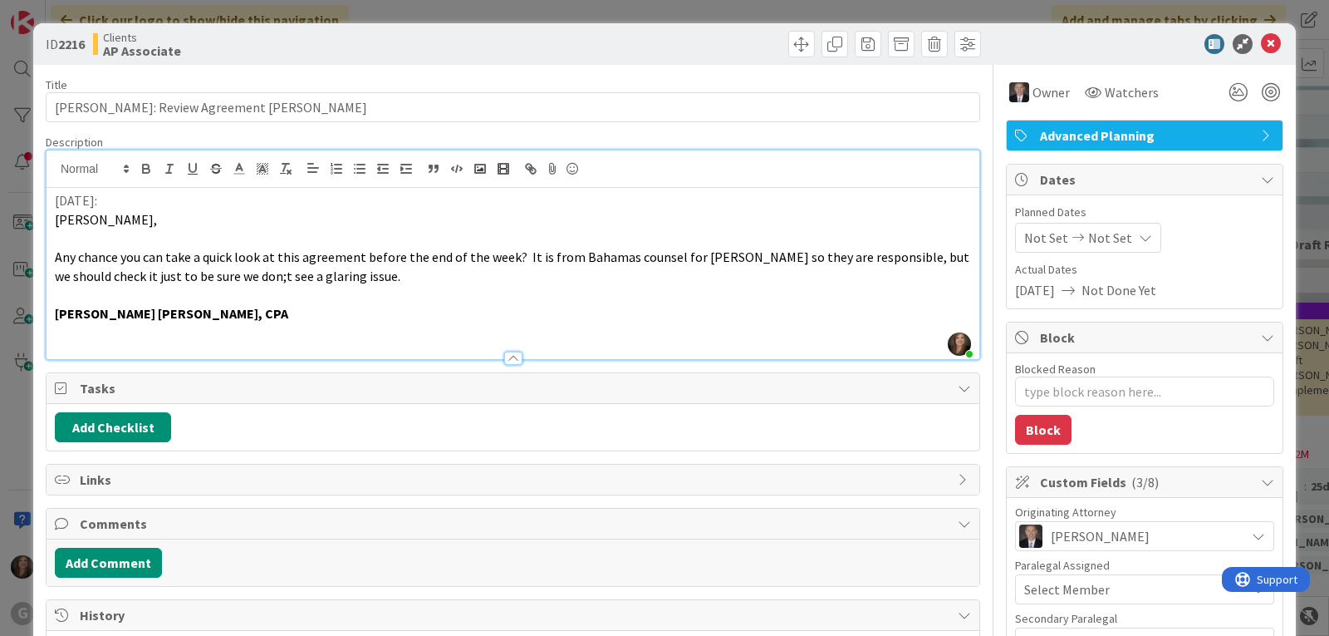
click at [161, 207] on p "[DATE]:" at bounding box center [513, 200] width 916 height 19
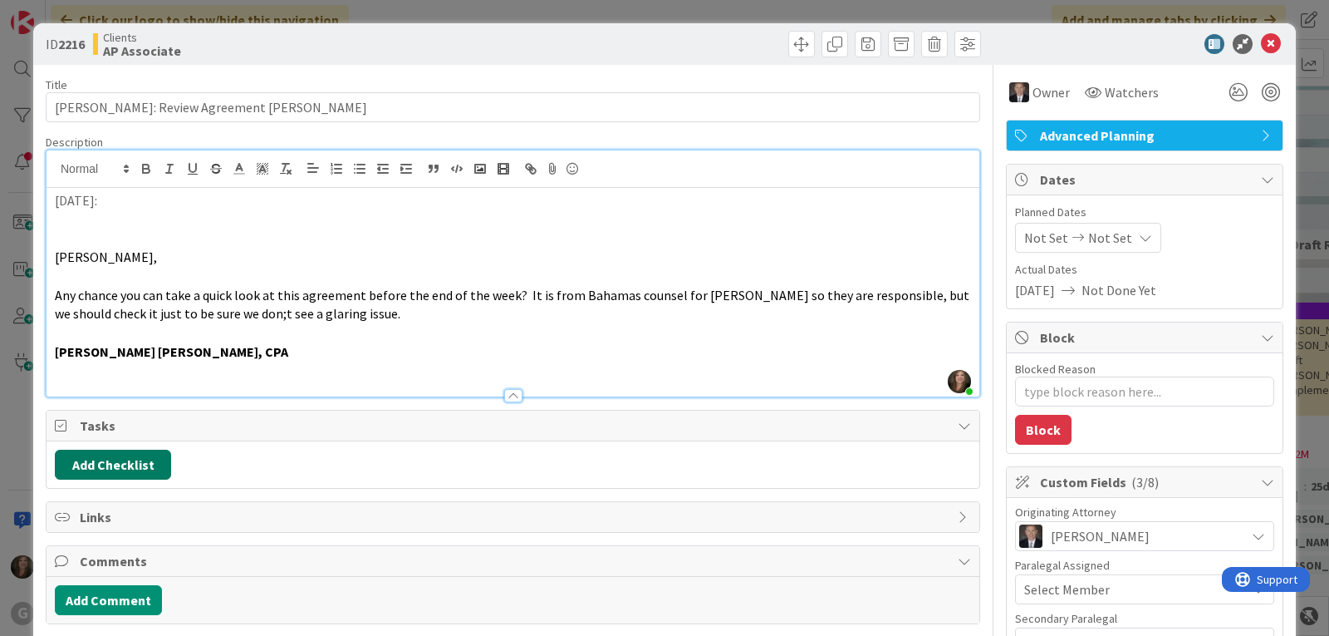
click at [125, 469] on button "Add Checklist" at bounding box center [113, 464] width 116 height 30
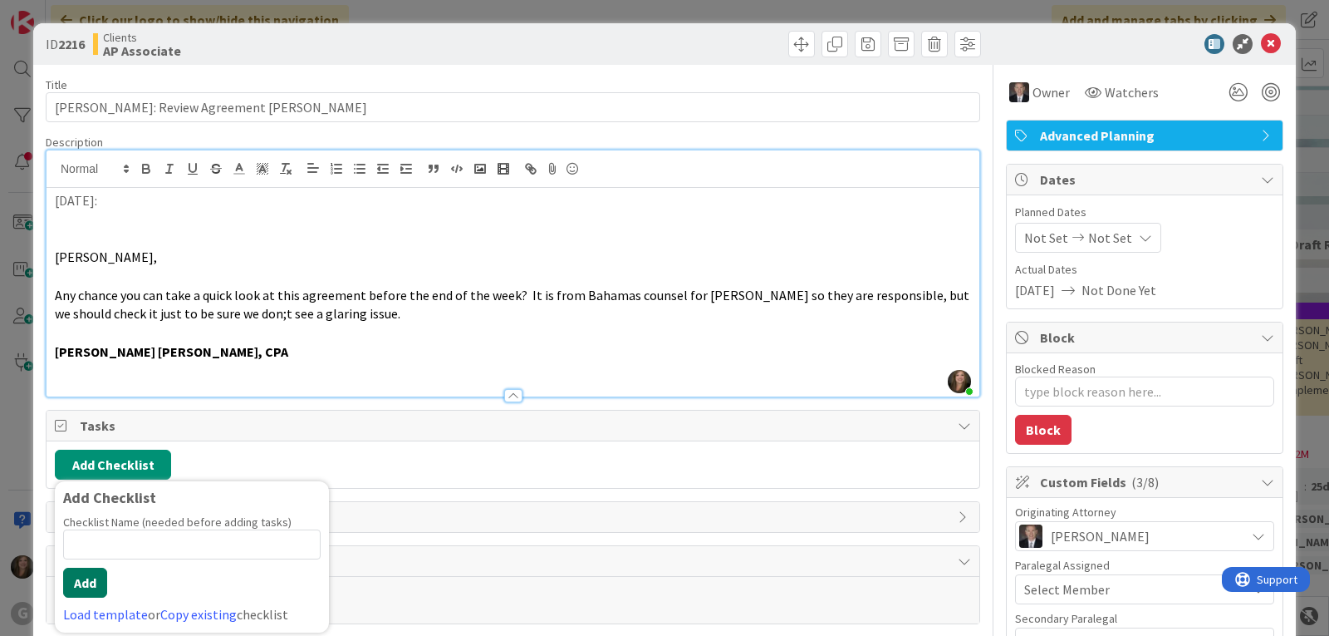
click at [84, 584] on button "Add" at bounding box center [85, 582] width 44 height 30
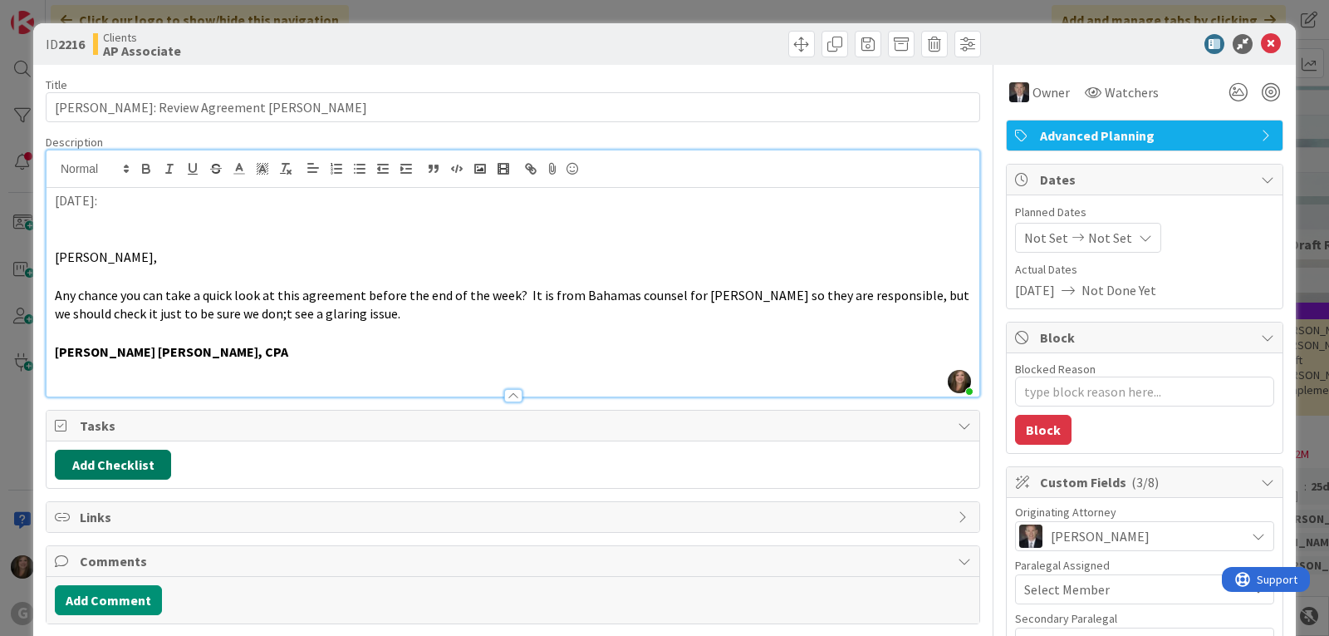
type textarea "x"
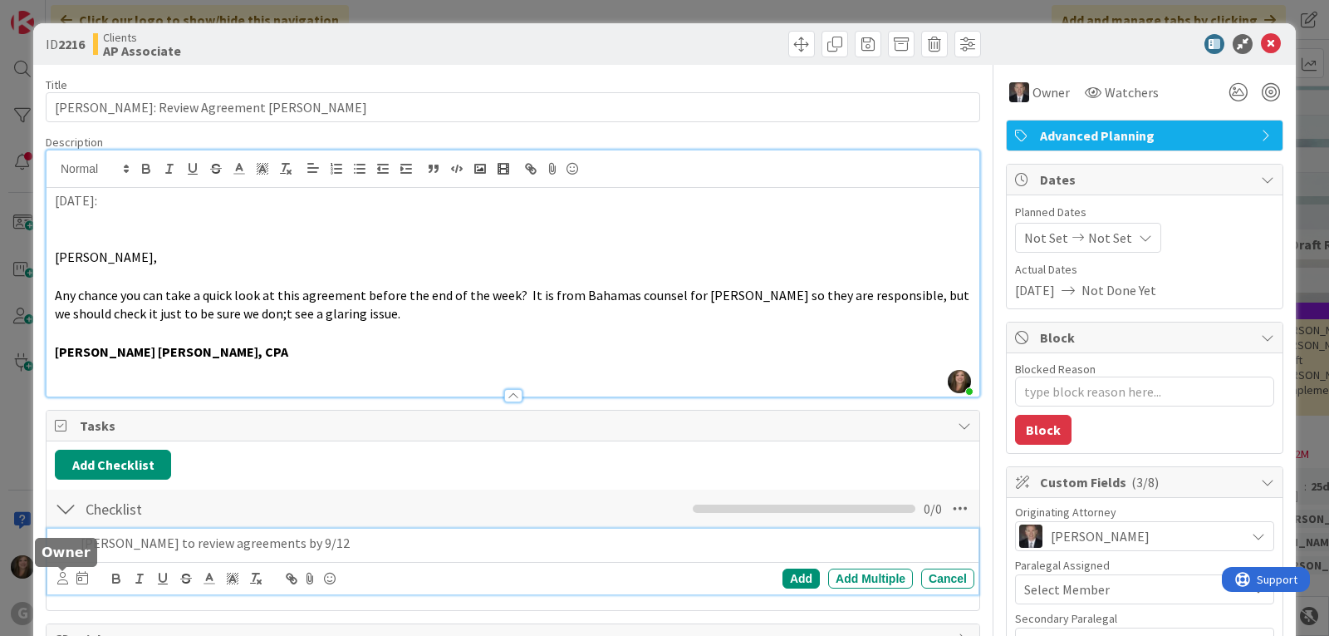
click at [60, 583] on icon at bounding box center [62, 578] width 11 height 12
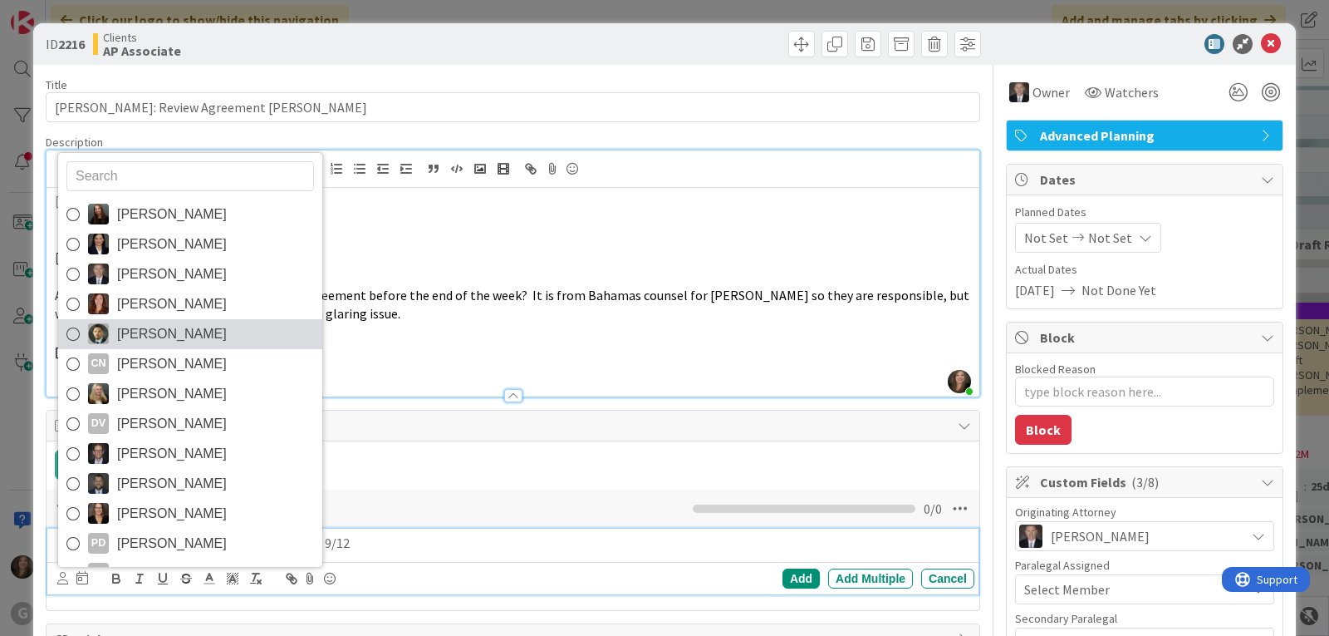
click at [179, 338] on span "[PERSON_NAME]" at bounding box center [172, 333] width 110 height 25
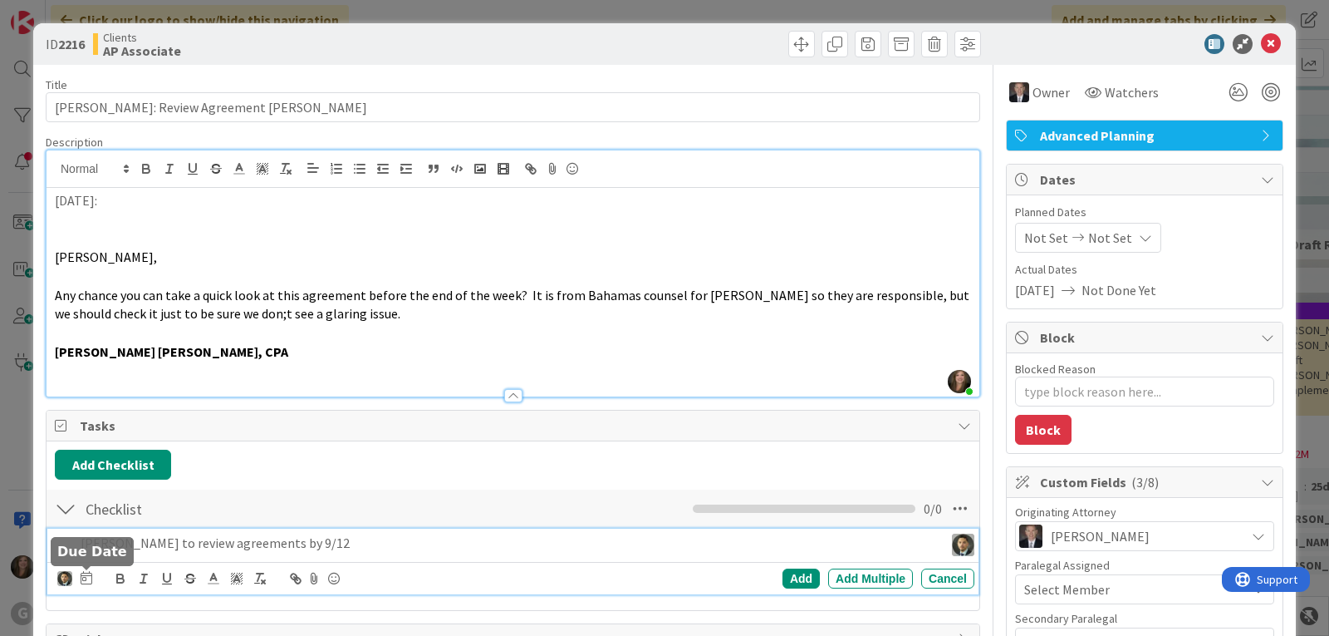
click at [85, 578] on icon at bounding box center [87, 577] width 12 height 13
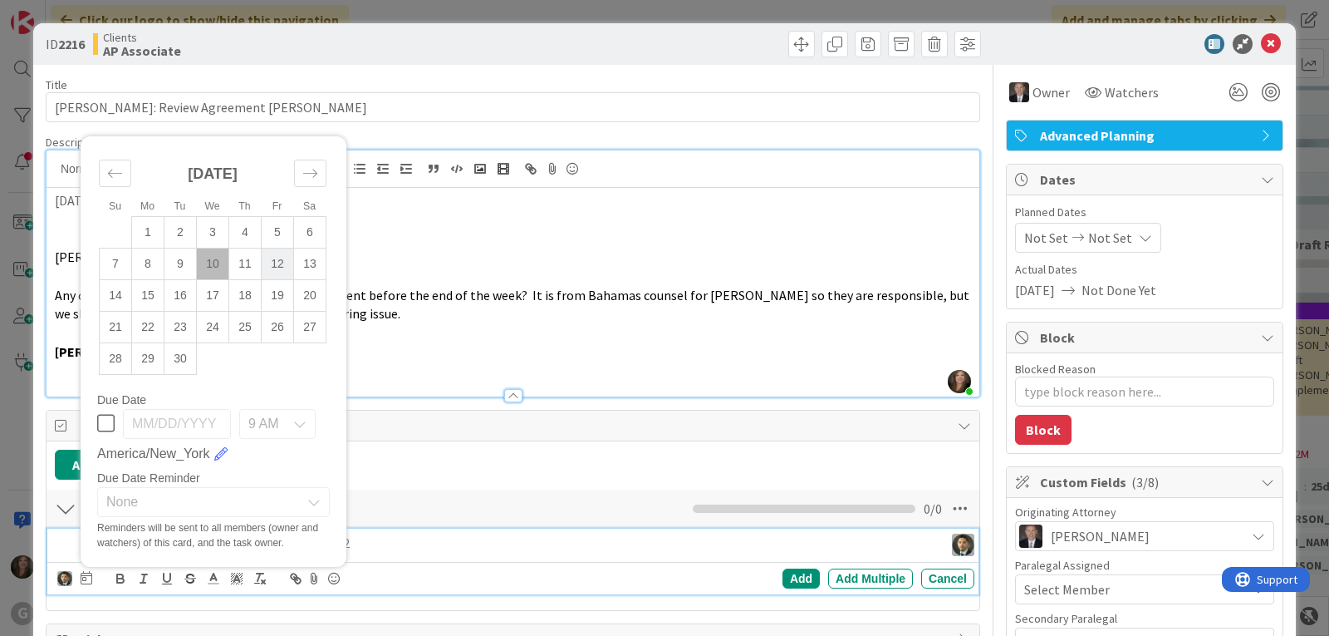
click at [282, 258] on td "12" at bounding box center [278, 264] width 32 height 32
click at [783, 581] on div "Add" at bounding box center [801, 578] width 37 height 20
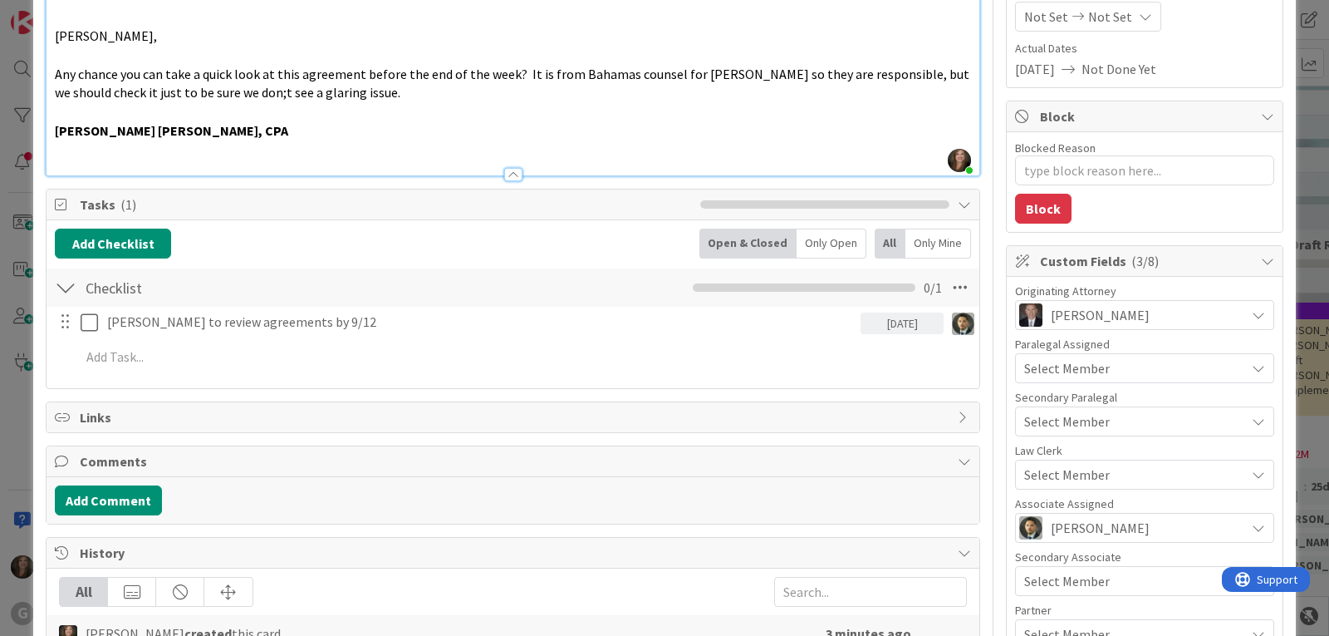
scroll to position [249, 0]
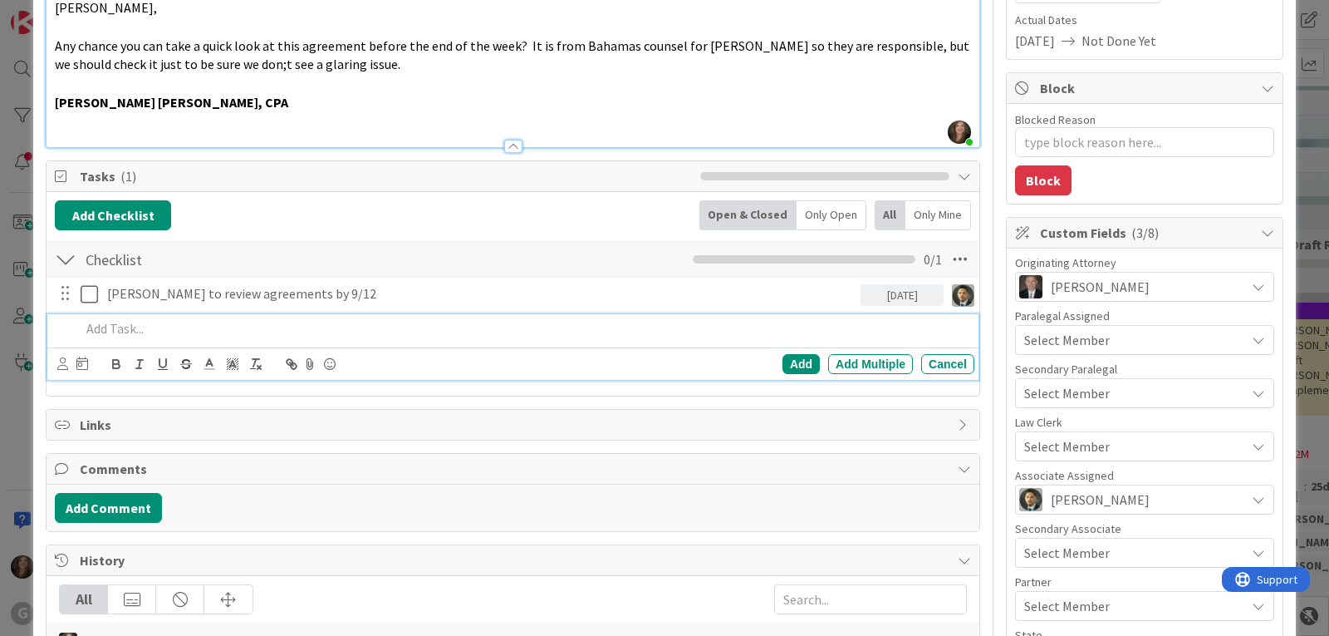
click at [129, 332] on p at bounding box center [524, 328] width 887 height 19
click at [61, 365] on icon at bounding box center [62, 363] width 11 height 12
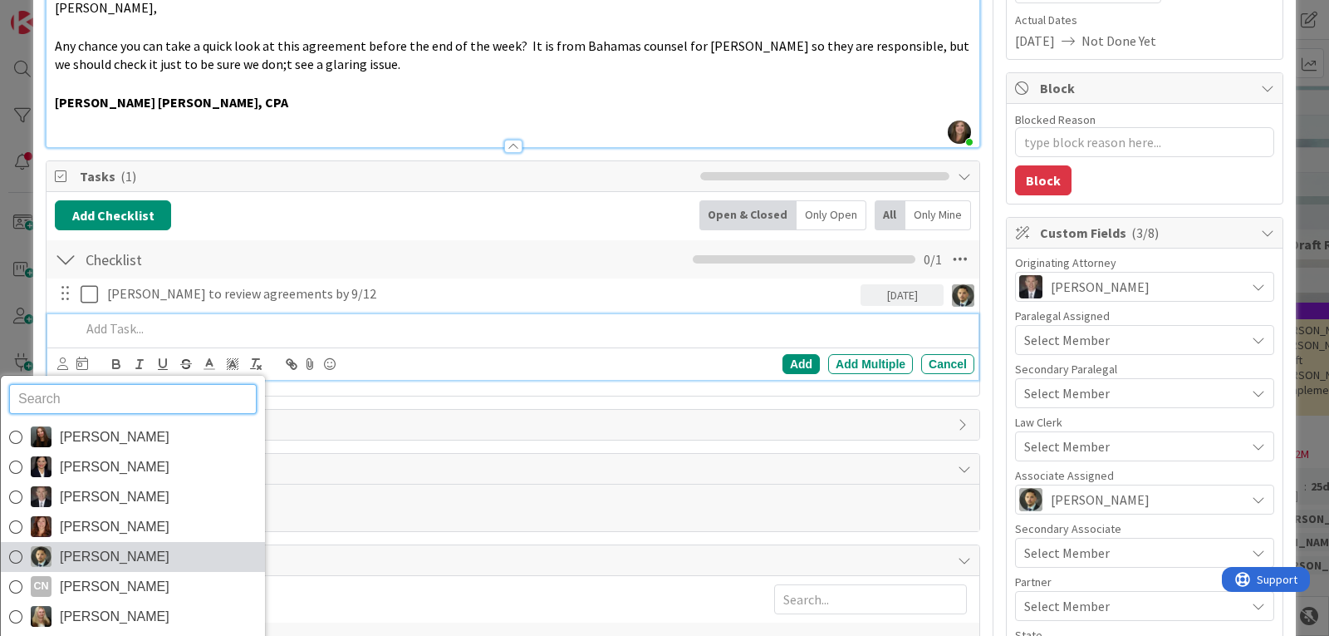
click at [108, 552] on span "[PERSON_NAME]" at bounding box center [115, 556] width 110 height 25
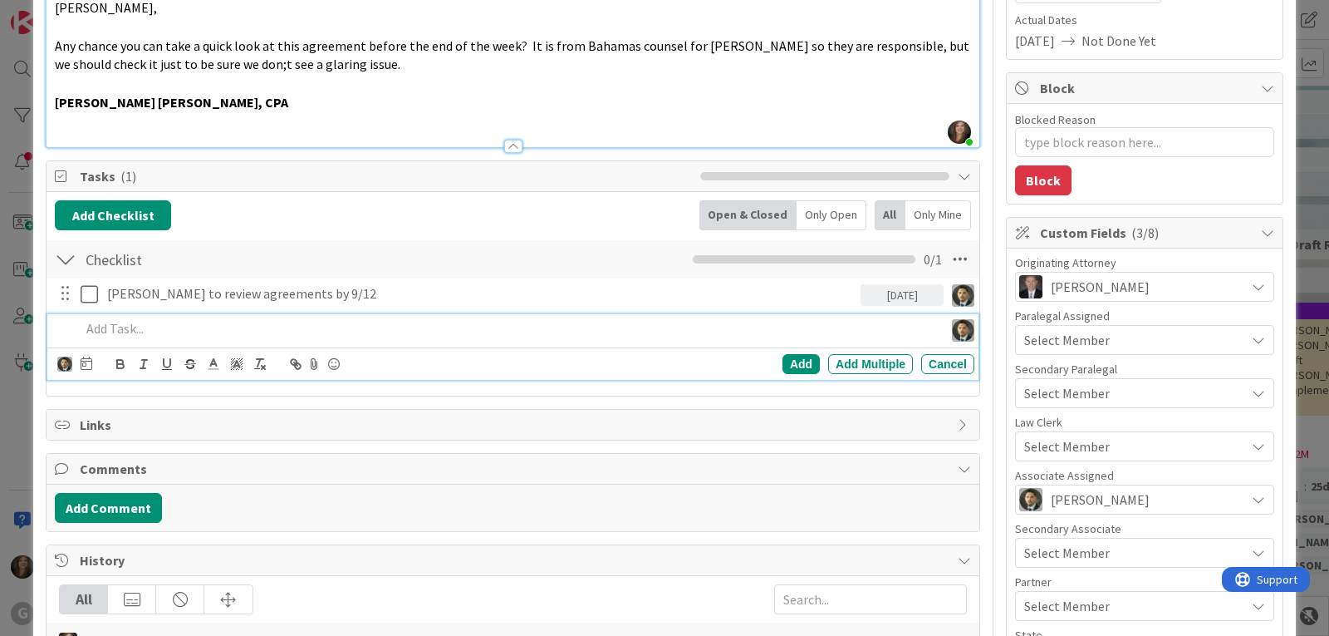
click at [114, 326] on p at bounding box center [509, 328] width 856 height 19
click at [86, 366] on icon at bounding box center [87, 362] width 12 height 13
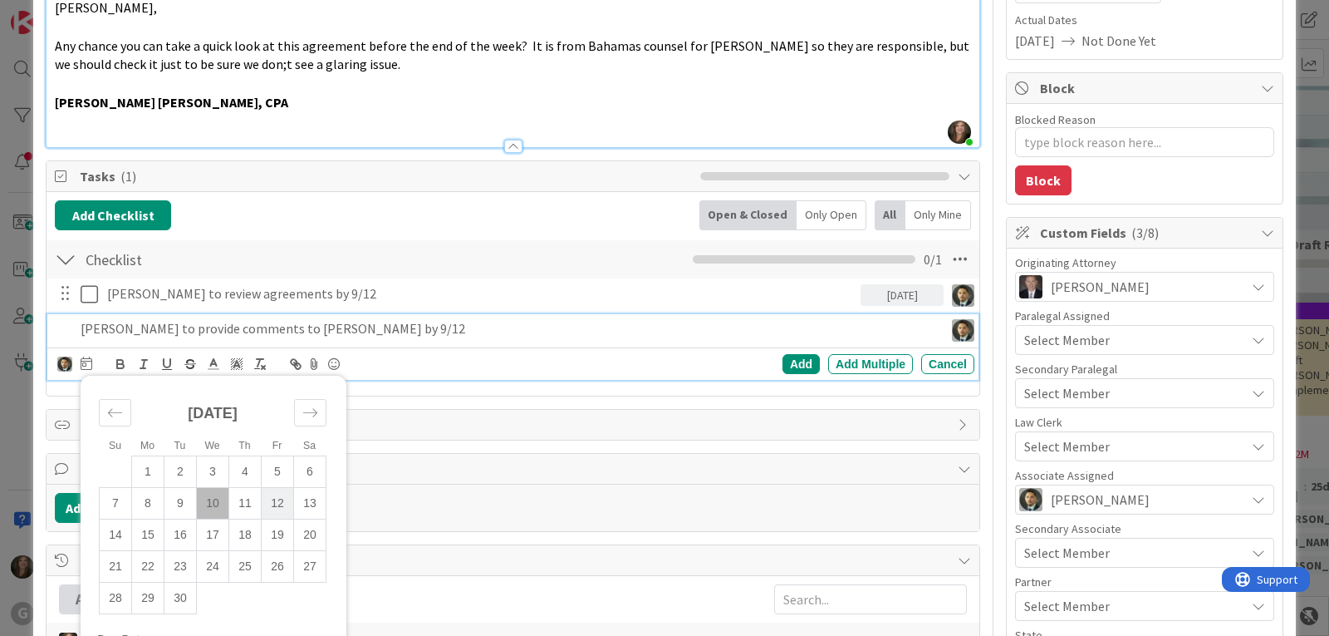
click at [271, 500] on td "12" at bounding box center [278, 503] width 32 height 32
click at [783, 365] on div "Add" at bounding box center [801, 364] width 37 height 20
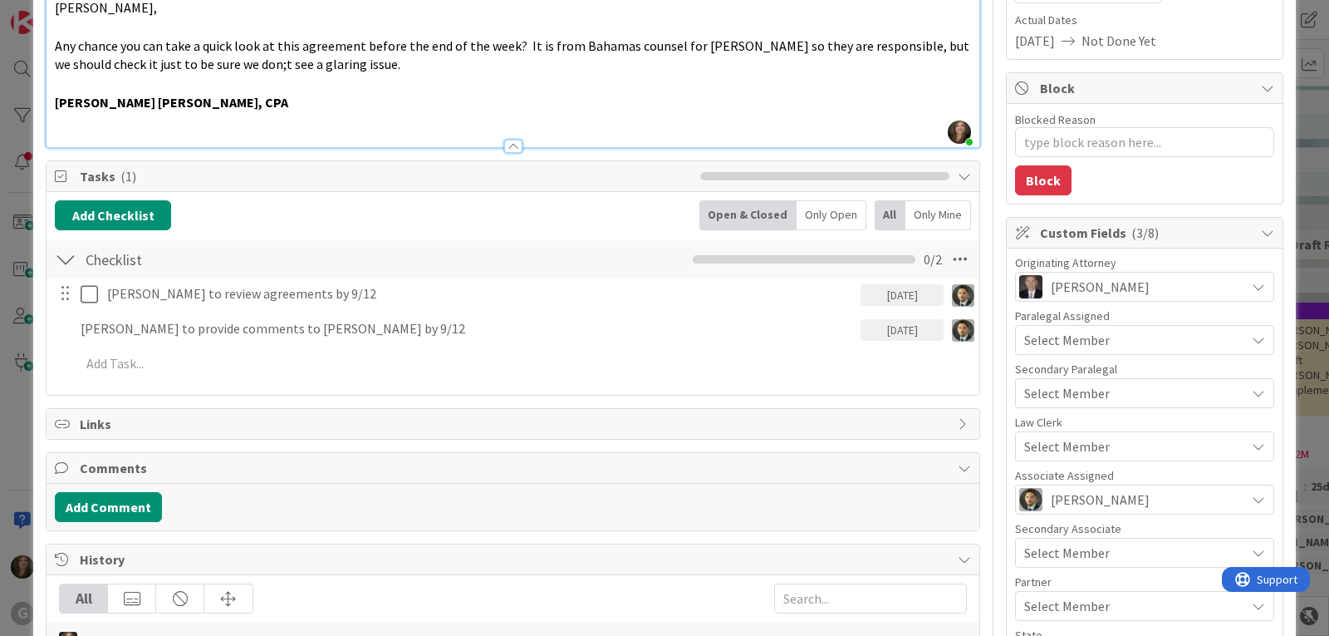
type textarea "x"
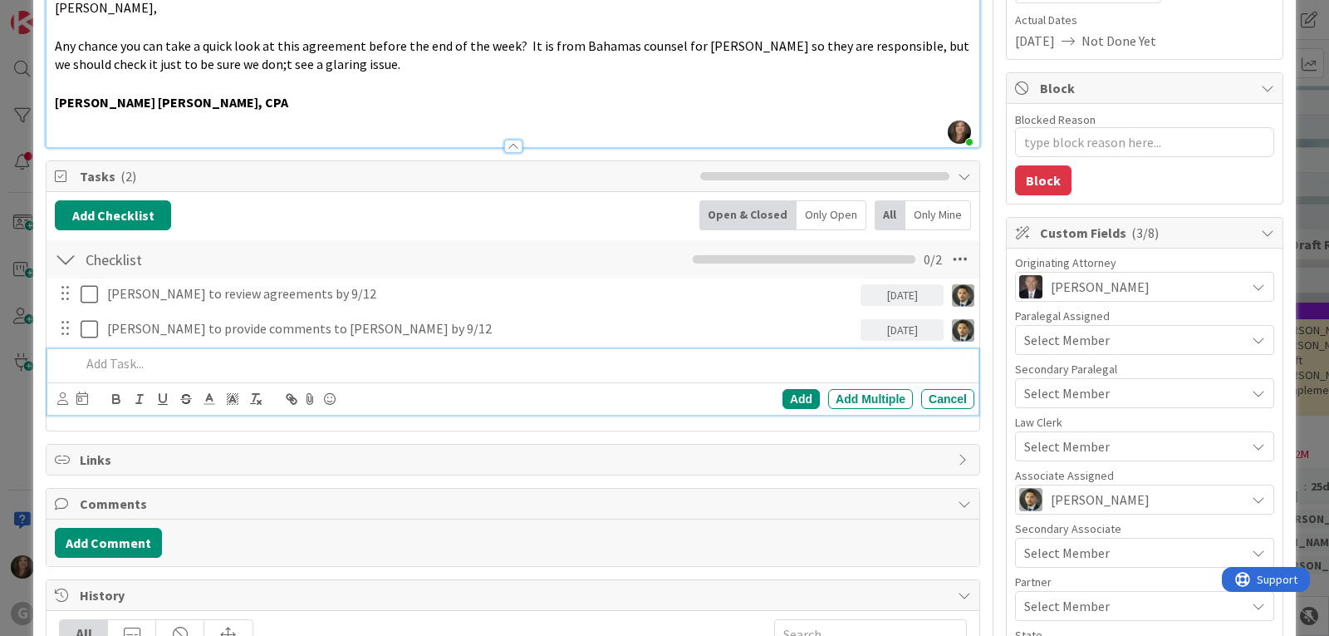
click at [98, 366] on p at bounding box center [524, 363] width 887 height 19
click at [59, 396] on icon at bounding box center [62, 398] width 11 height 12
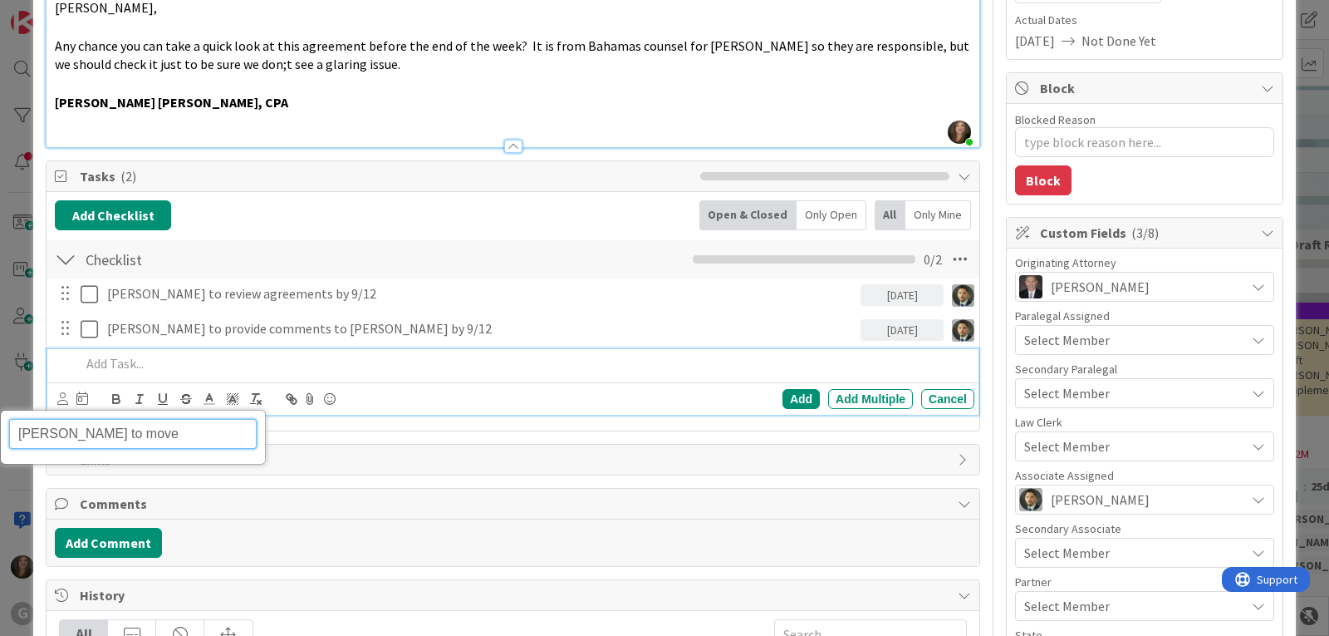
type input "[PERSON_NAME] to move"
click at [158, 366] on p at bounding box center [524, 363] width 887 height 19
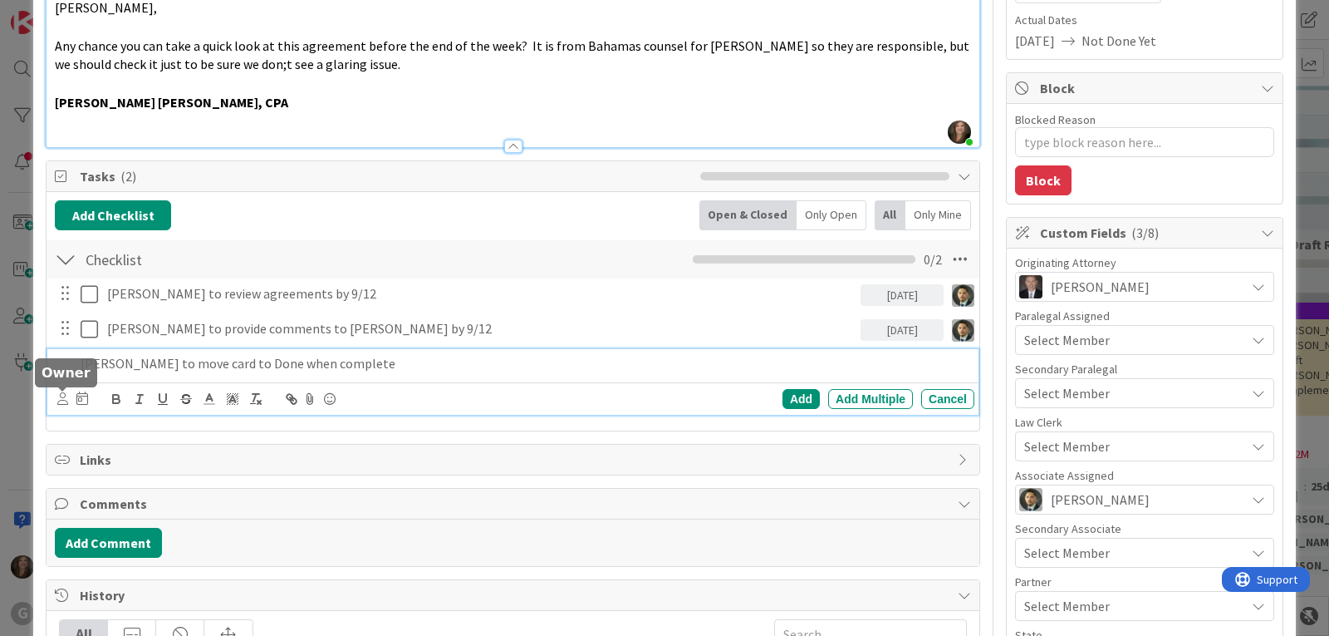
click at [63, 400] on icon at bounding box center [62, 398] width 11 height 12
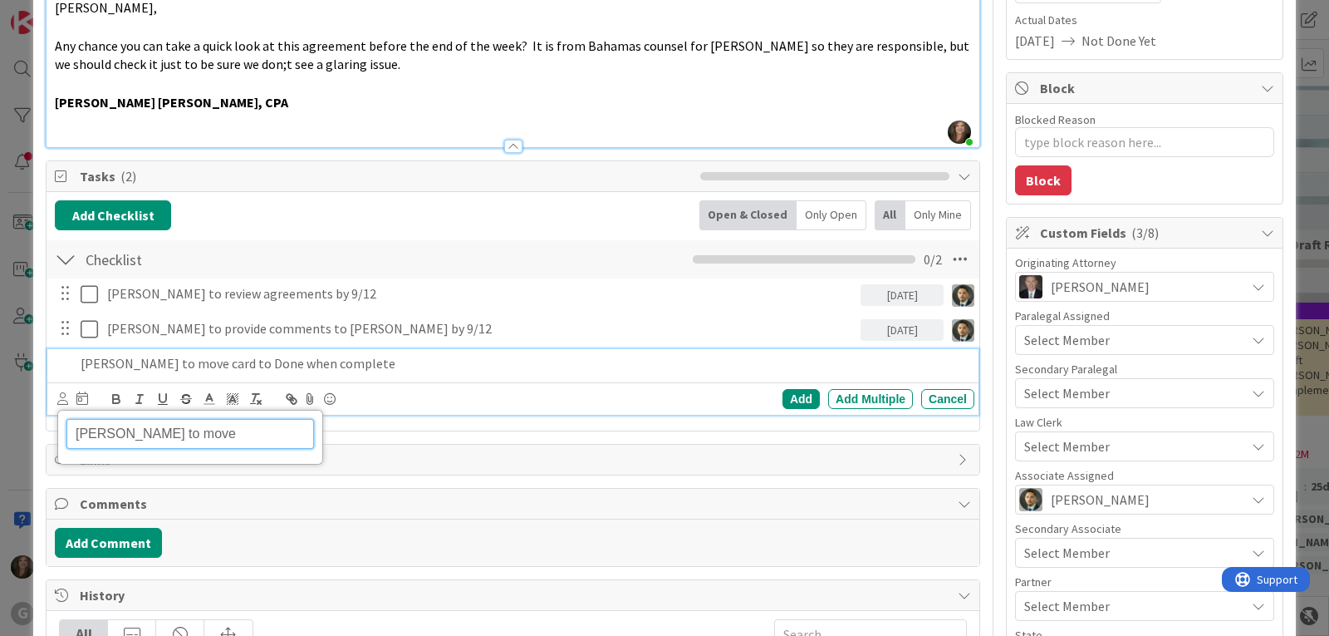
drag, startPoint x: 223, startPoint y: 429, endPoint x: 55, endPoint y: 432, distance: 168.7
click at [55, 432] on div "Title 37 / 128 [PERSON_NAME]: Review Agreement [PERSON_NAME] Description [PERSO…" at bounding box center [513, 410] width 935 height 1189
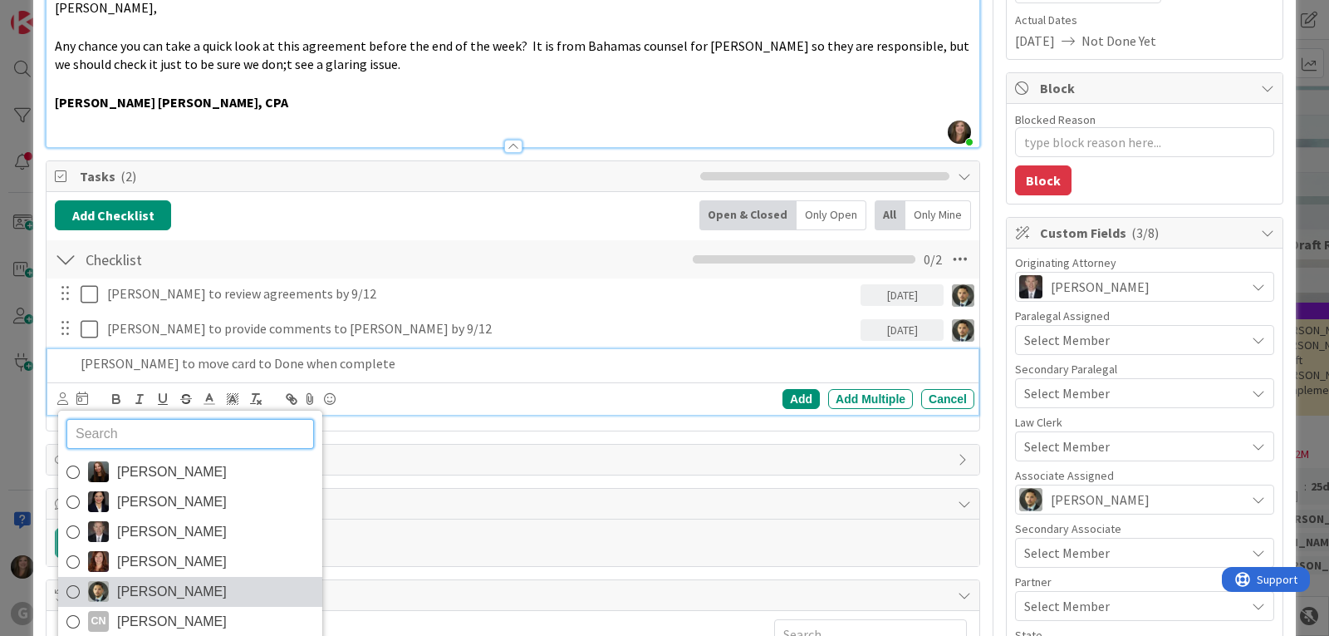
click at [114, 591] on link "[PERSON_NAME]" at bounding box center [190, 592] width 264 height 30
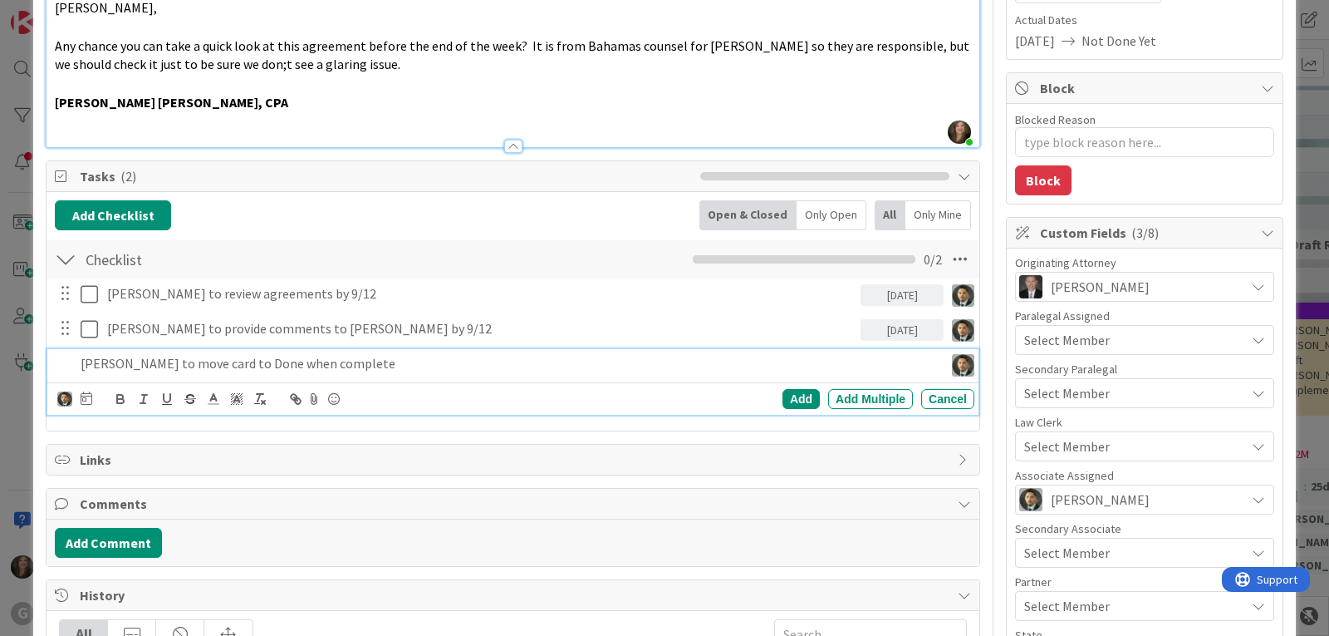
click at [102, 363] on p "[PERSON_NAME] to move card to Done when complete" at bounding box center [509, 363] width 856 height 19
click at [85, 400] on icon at bounding box center [87, 397] width 12 height 13
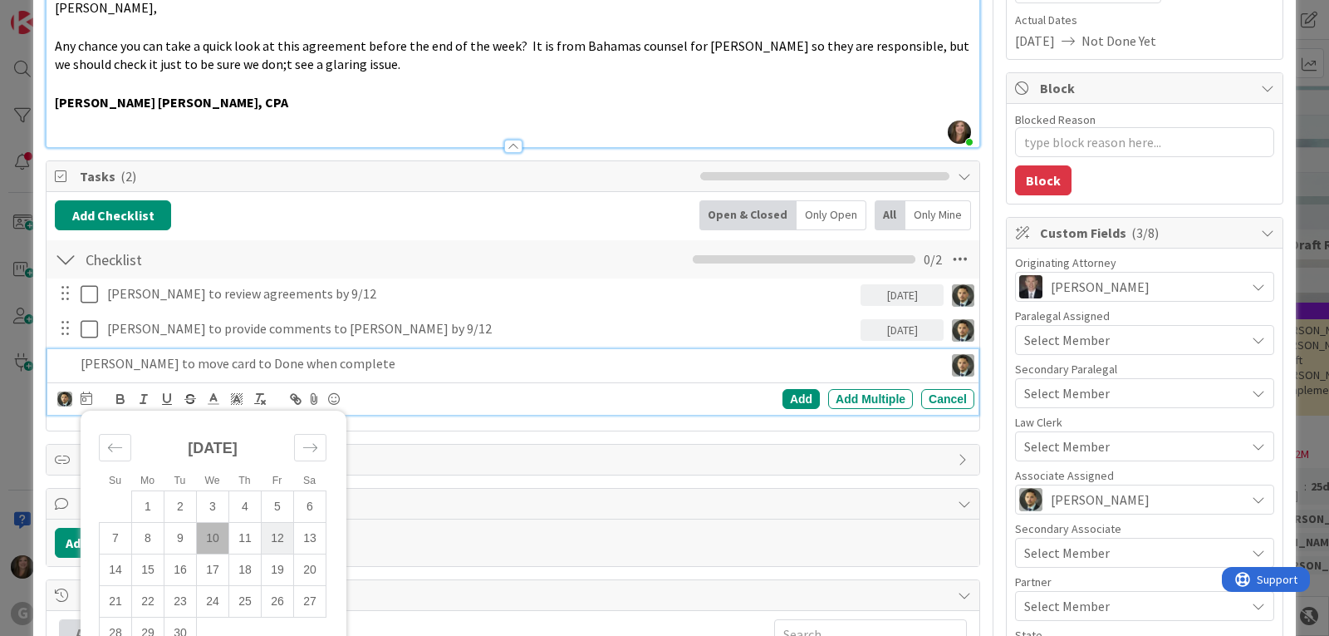
click at [282, 537] on td "12" at bounding box center [278, 538] width 32 height 32
click at [783, 396] on div "Add" at bounding box center [801, 399] width 37 height 20
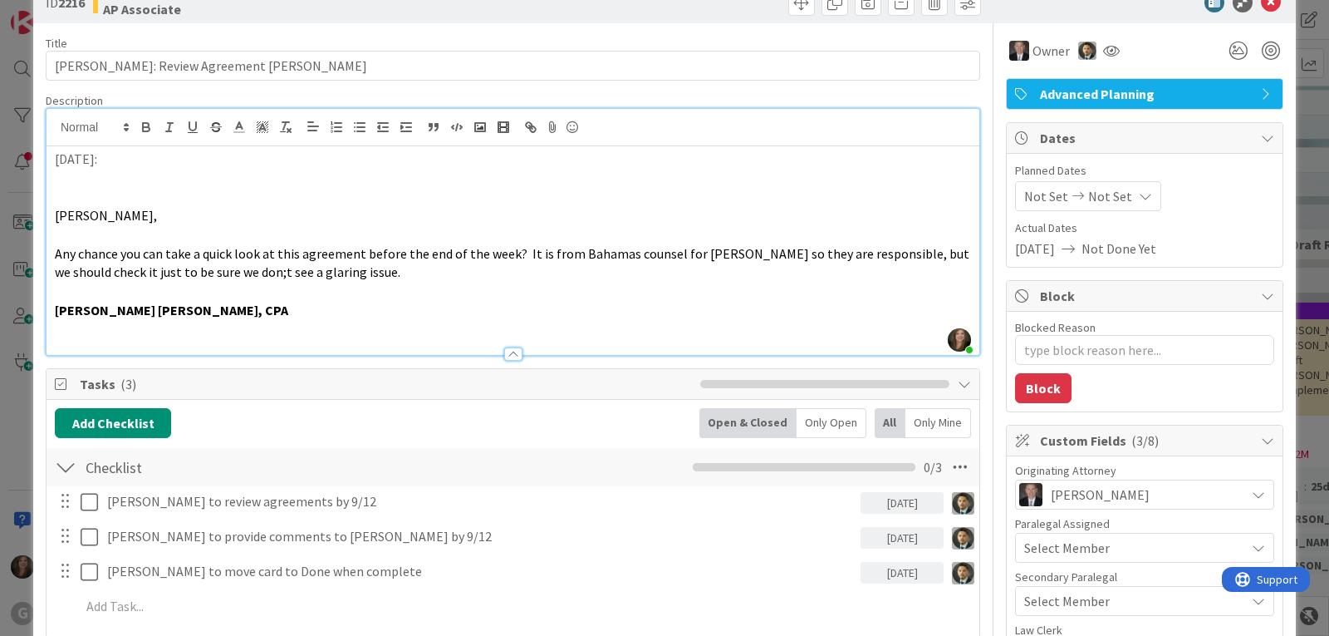
scroll to position [0, 0]
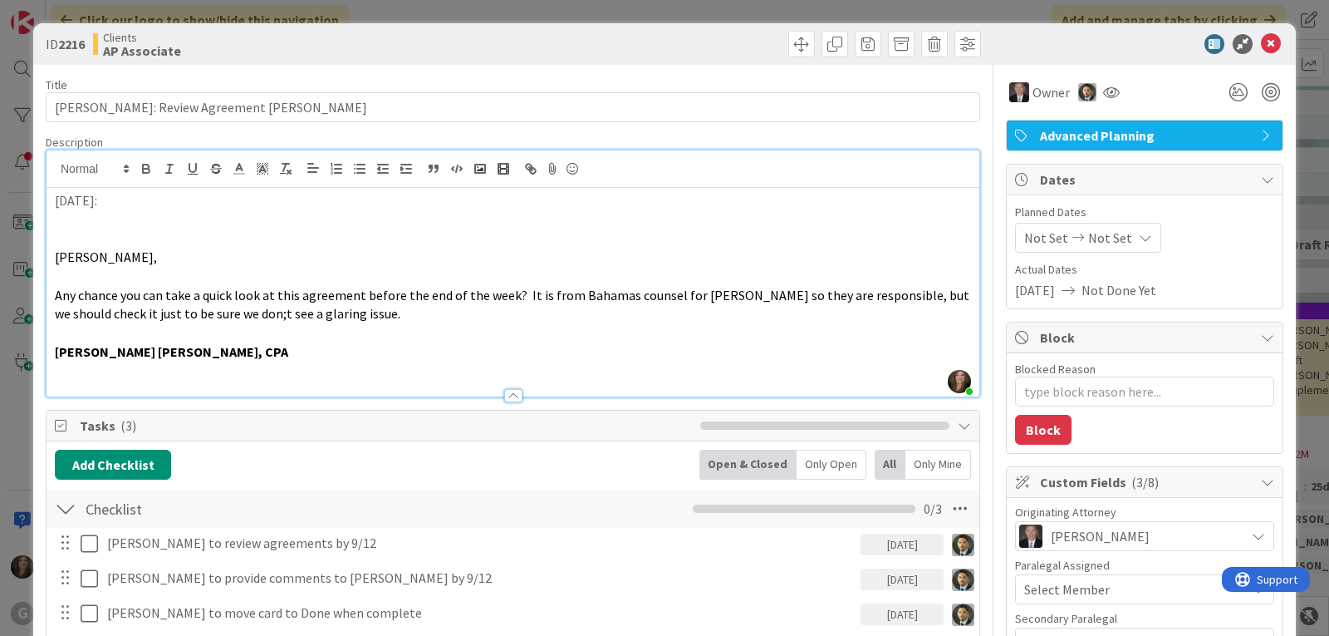
click at [70, 214] on p at bounding box center [513, 219] width 916 height 19
click at [113, 220] on p at bounding box center [513, 219] width 916 height 19
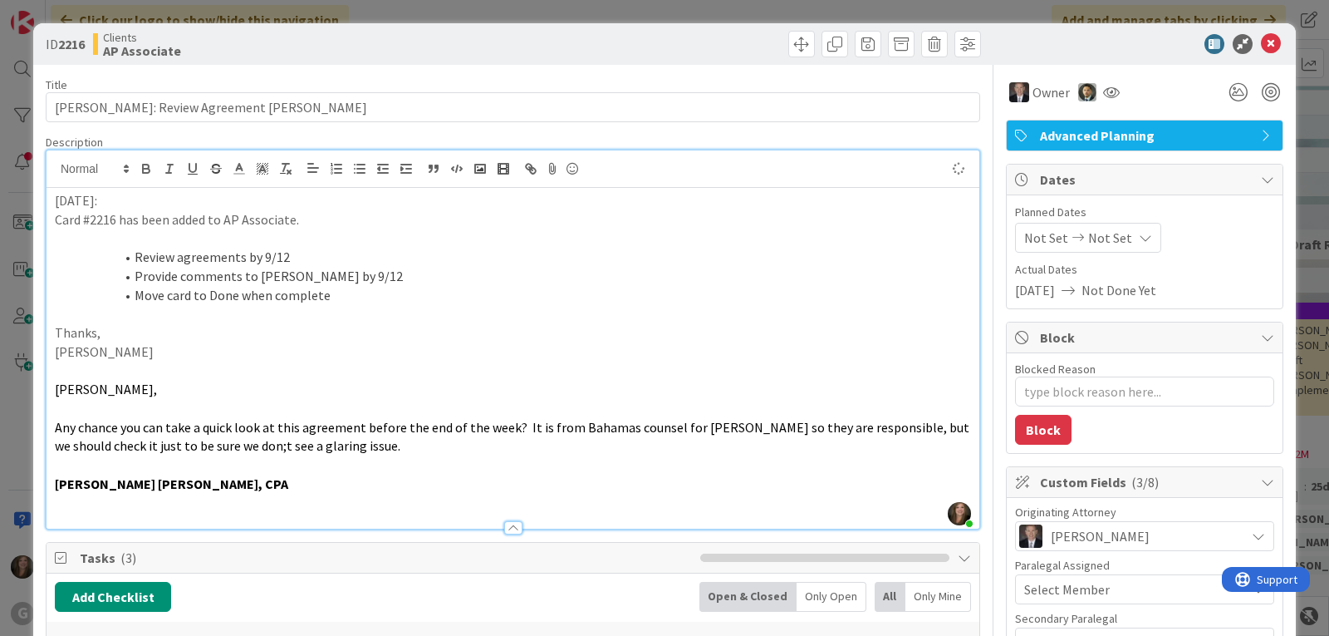
type textarea "x"
click at [1024, 237] on span "Not Set" at bounding box center [1046, 238] width 44 height 20
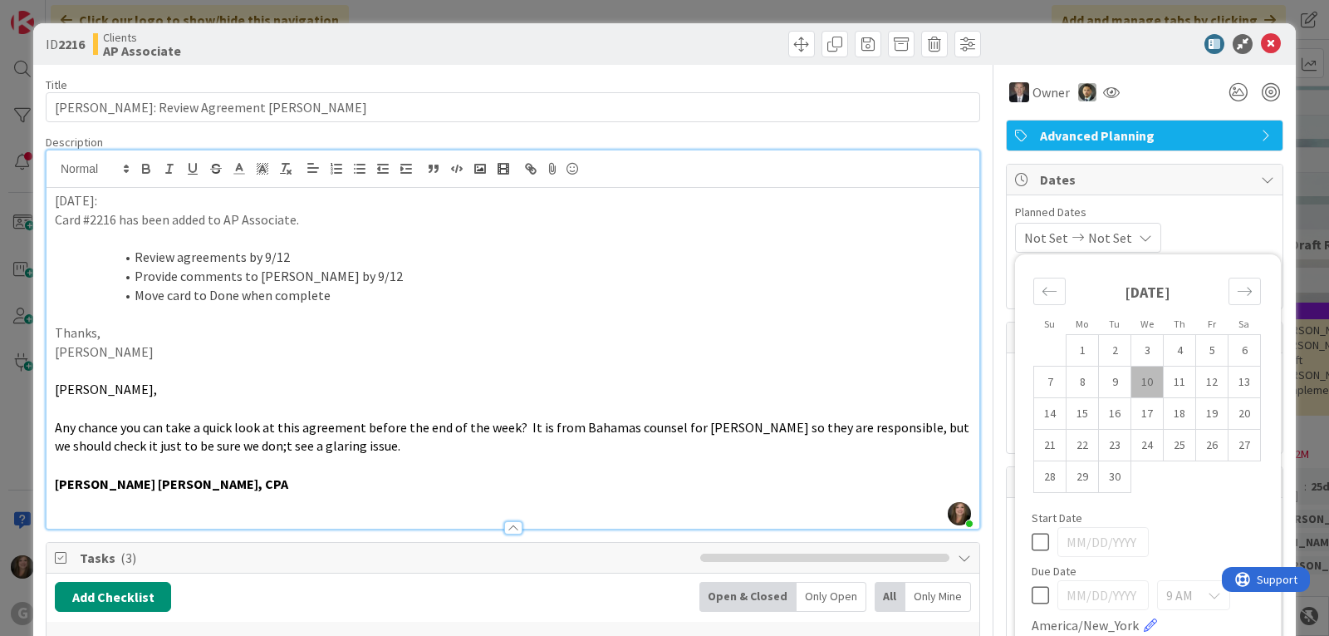
click at [1133, 378] on td "10" at bounding box center [1147, 382] width 32 height 32
type input "[DATE]"
click at [1212, 228] on div "[DATE] Not Set Su Mo Tu We Th Fr Sa [DATE] 1 2 3 4 5 6 7 8 9 10 11 12 13 14 15 …" at bounding box center [1144, 238] width 259 height 30
type textarea "x"
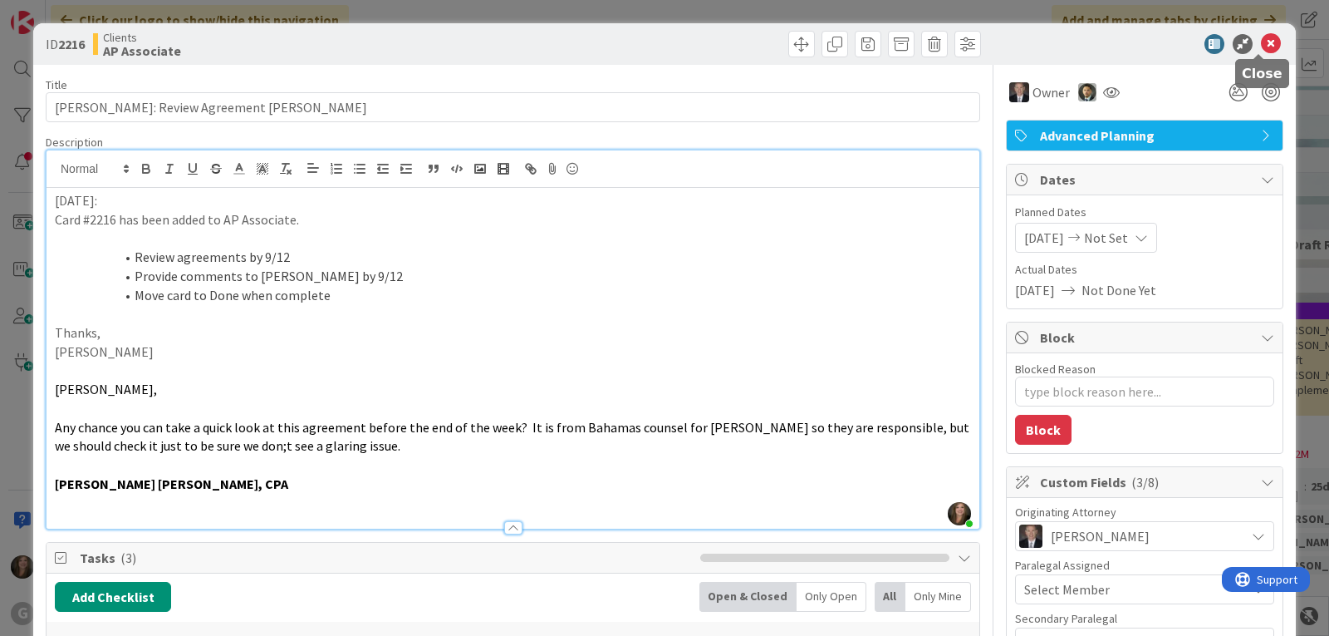
click at [1265, 45] on icon at bounding box center [1271, 44] width 20 height 20
